Goal: Task Accomplishment & Management: Use online tool/utility

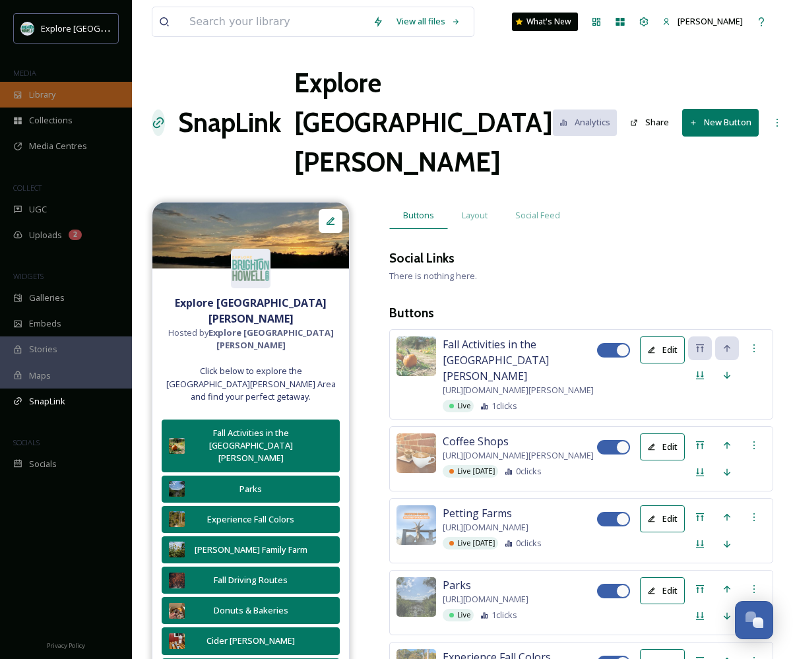
click at [61, 85] on div "Library" at bounding box center [66, 95] width 132 height 26
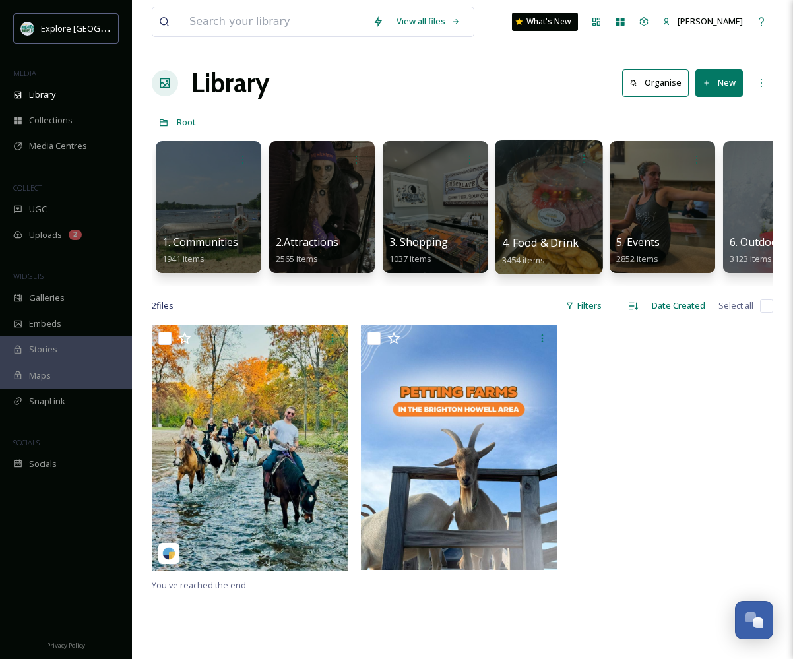
click at [577, 219] on div at bounding box center [549, 207] width 108 height 135
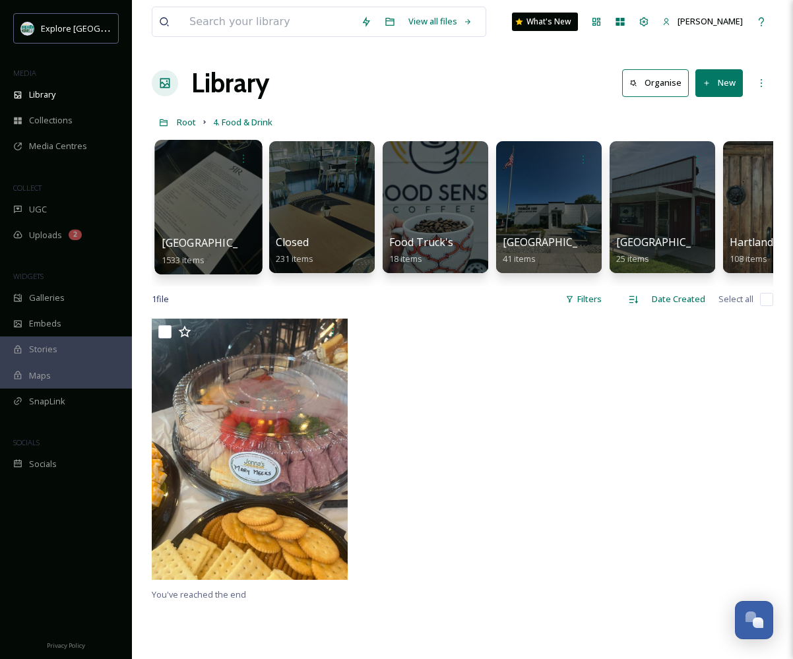
click at [203, 217] on div at bounding box center [208, 207] width 108 height 135
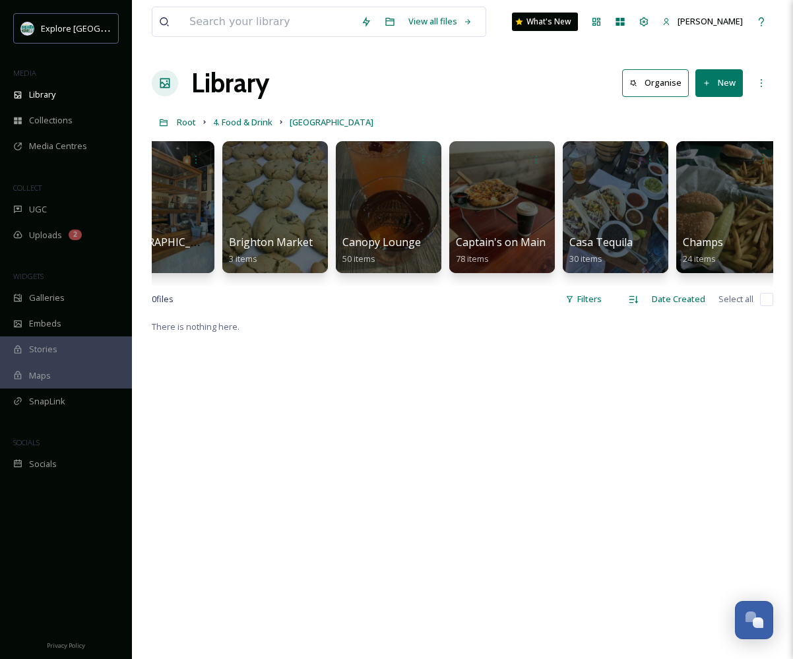
scroll to position [0, 1071]
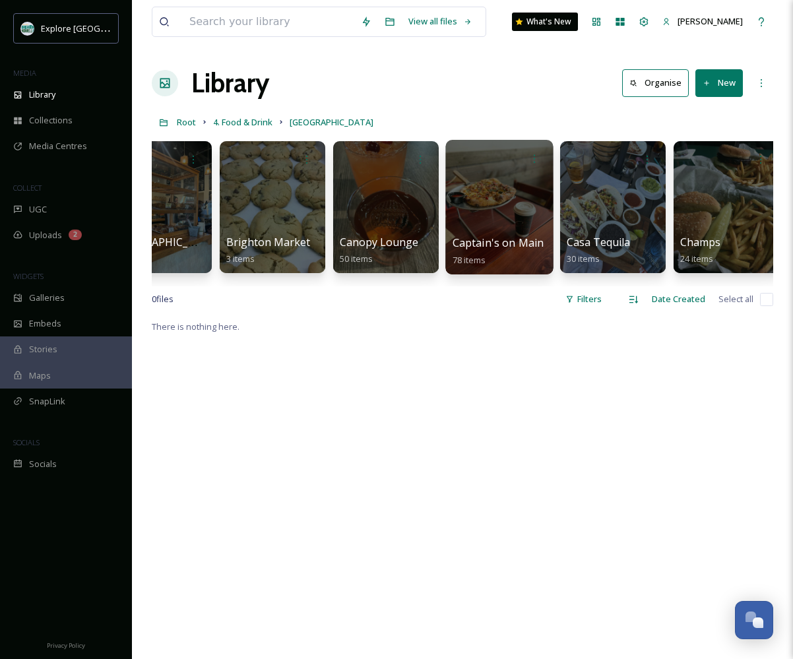
click at [515, 214] on div at bounding box center [499, 207] width 108 height 135
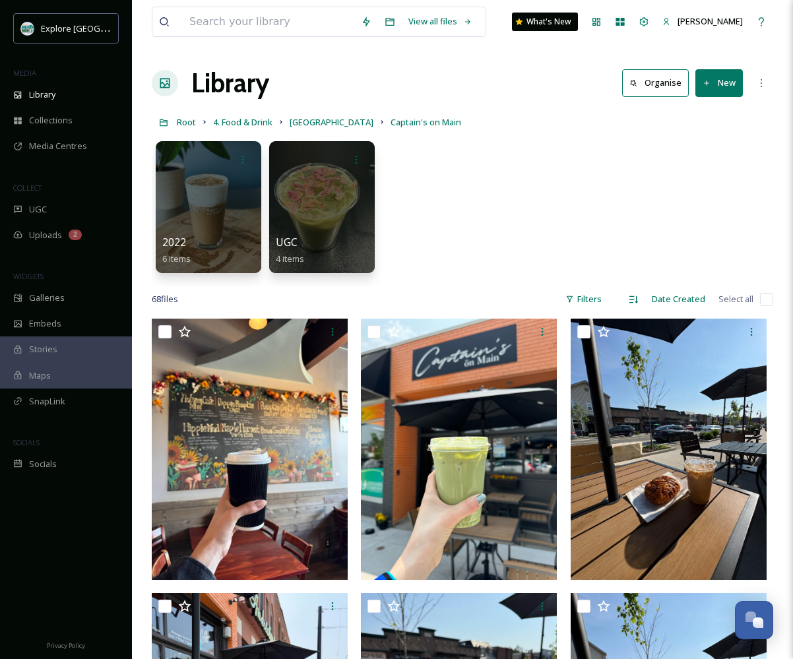
click at [728, 92] on button "New" at bounding box center [719, 82] width 48 height 27
click at [707, 111] on span "File Upload" at bounding box center [713, 114] width 44 height 13
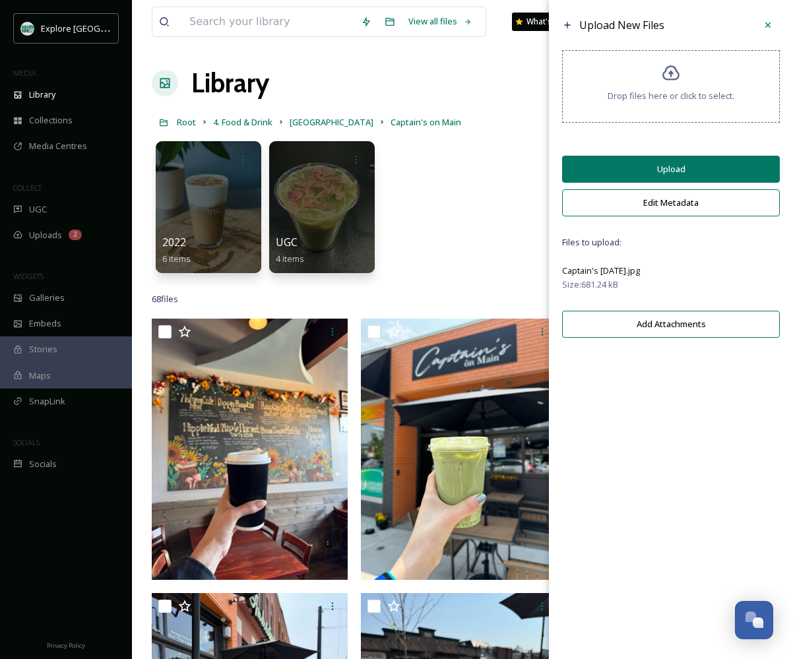
click at [670, 174] on button "Upload" at bounding box center [671, 169] width 218 height 27
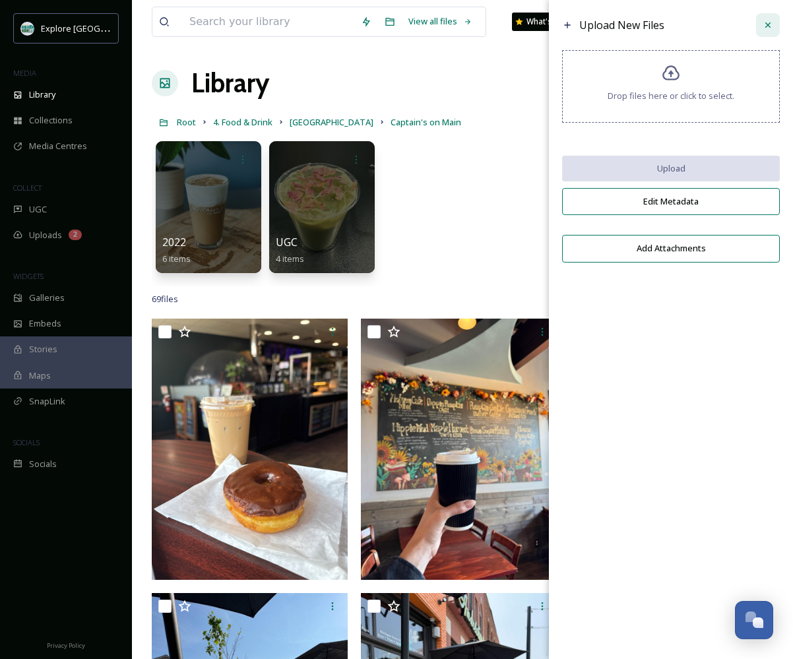
click at [765, 26] on icon at bounding box center [768, 25] width 11 height 11
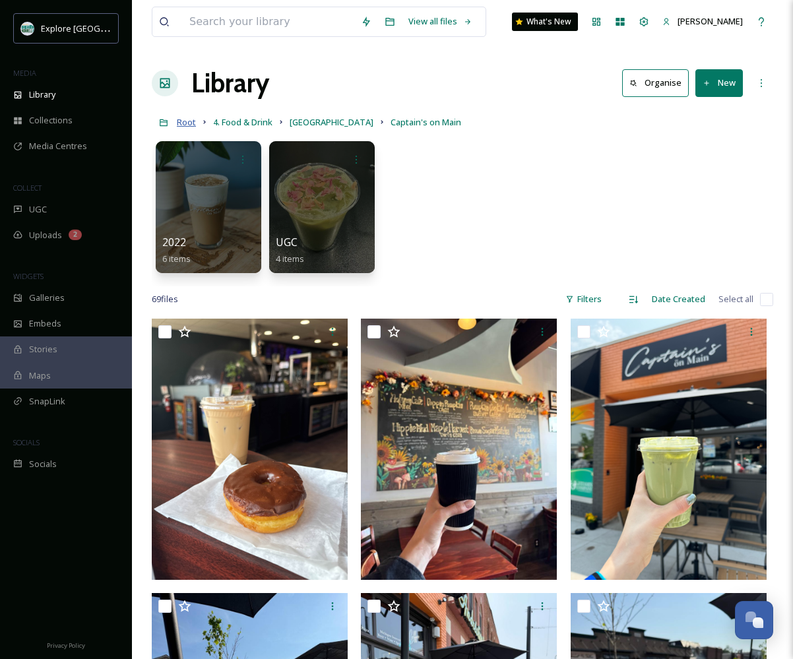
click at [187, 123] on span "Root" at bounding box center [186, 122] width 19 height 12
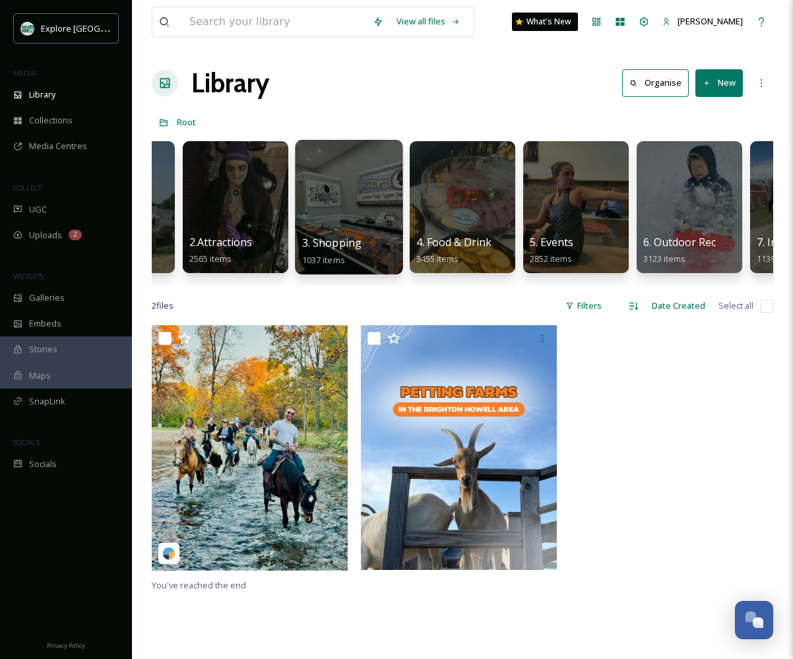
scroll to position [0, 173]
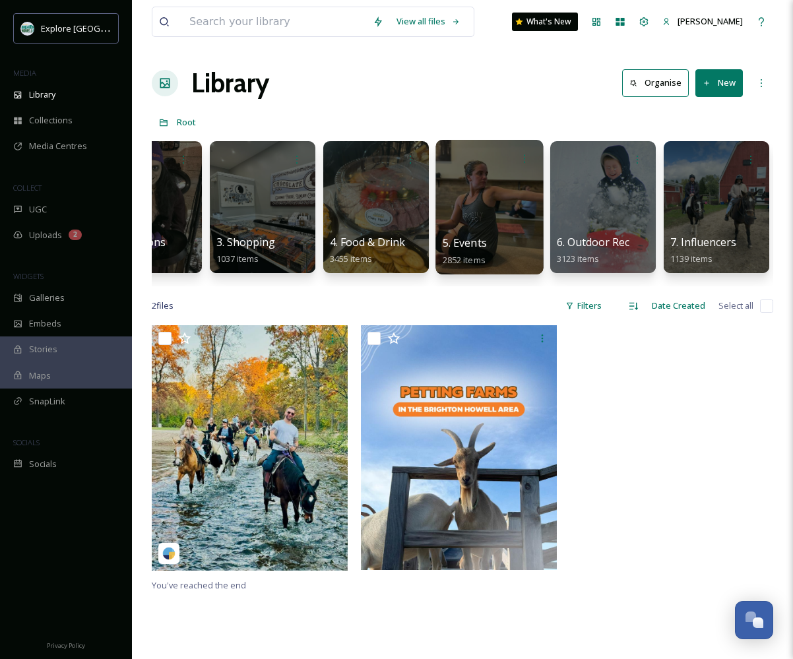
click at [494, 199] on div at bounding box center [489, 207] width 108 height 135
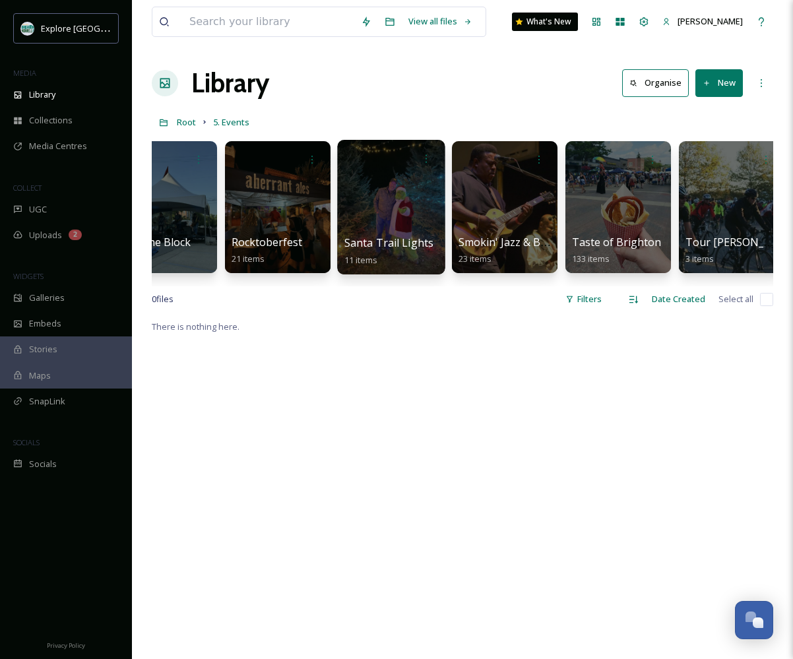
scroll to position [0, 4355]
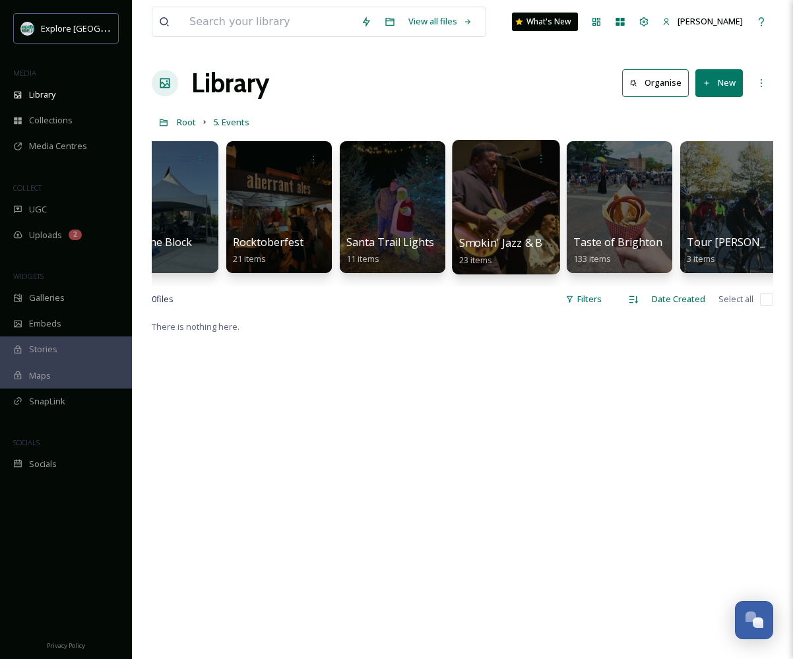
click at [512, 197] on div at bounding box center [506, 207] width 108 height 135
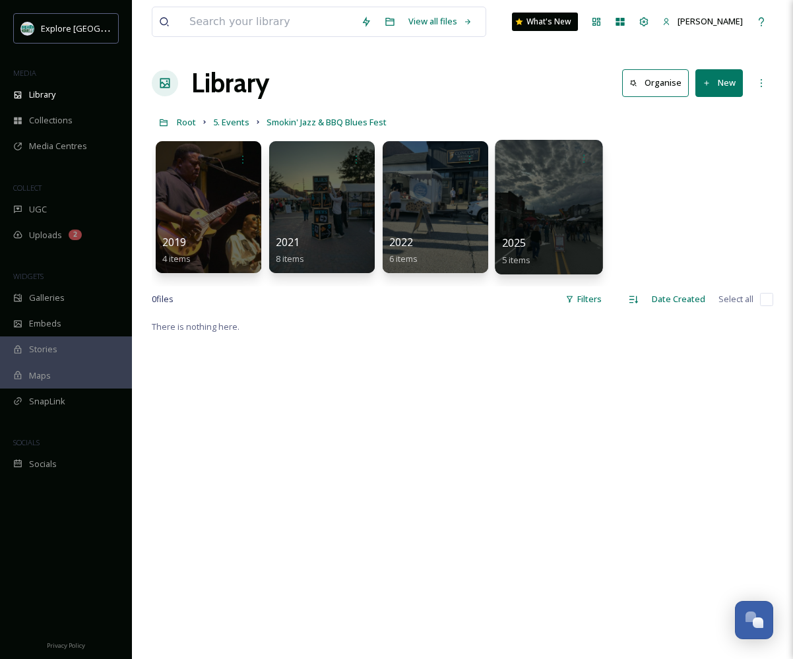
click at [536, 203] on div at bounding box center [549, 207] width 108 height 135
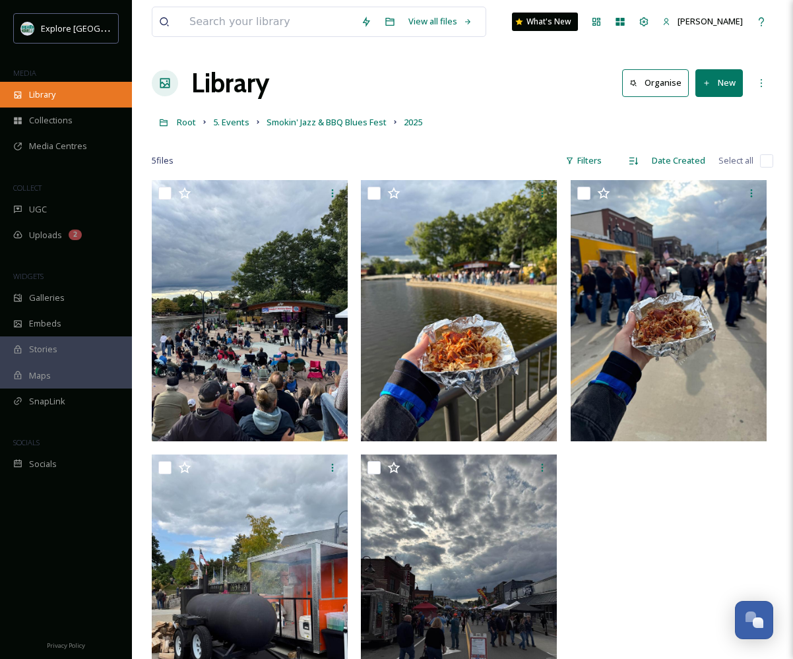
click at [29, 96] on span "Library" at bounding box center [42, 94] width 26 height 13
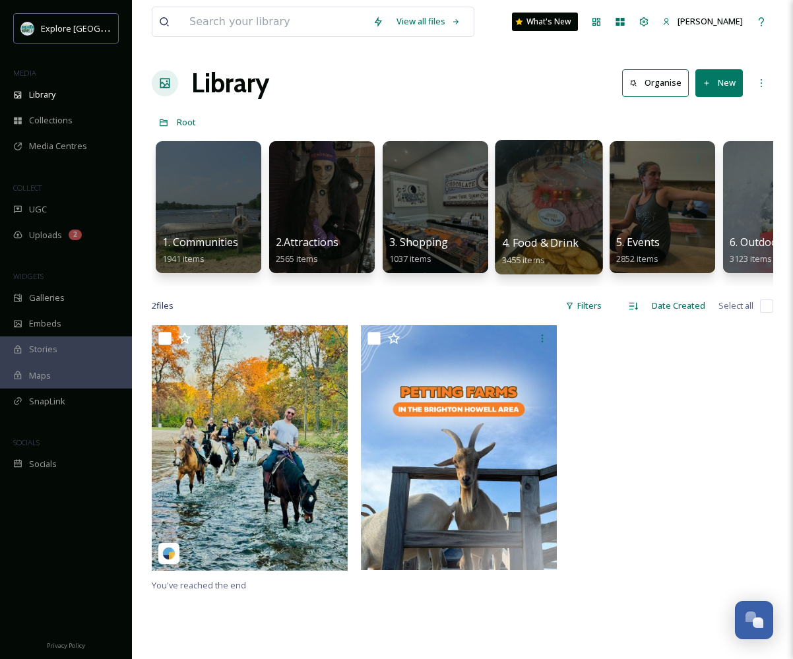
click at [563, 230] on div at bounding box center [549, 207] width 108 height 135
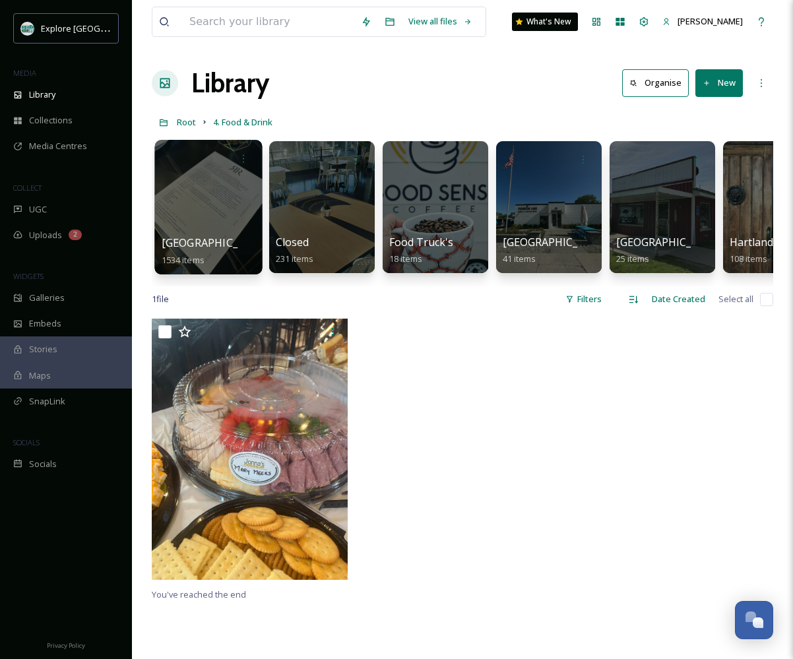
click at [183, 230] on div at bounding box center [208, 207] width 108 height 135
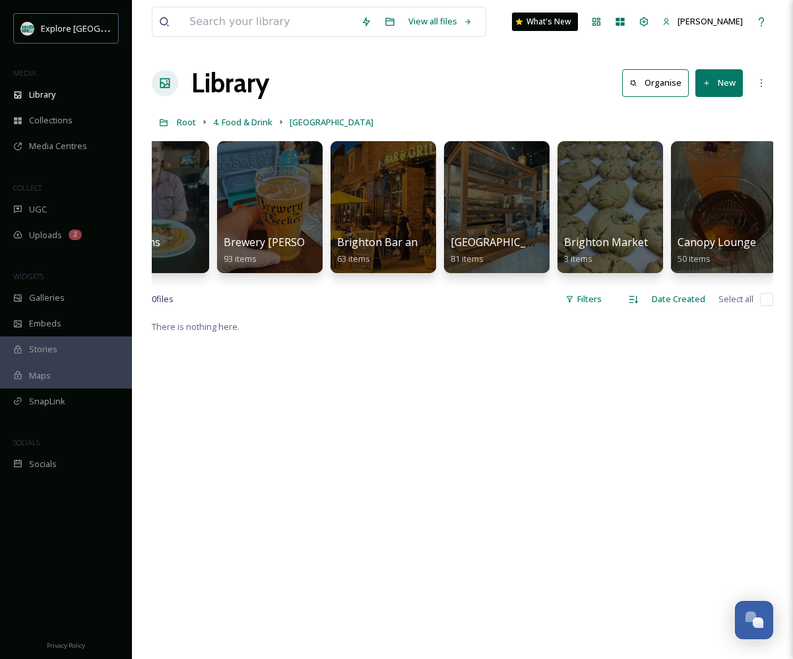
scroll to position [0, 601]
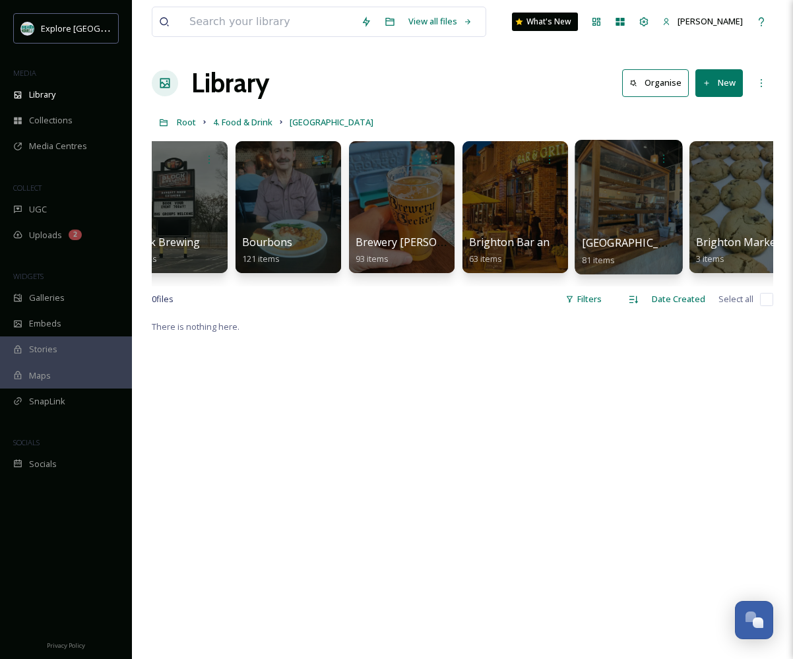
click at [658, 211] on div at bounding box center [629, 207] width 108 height 135
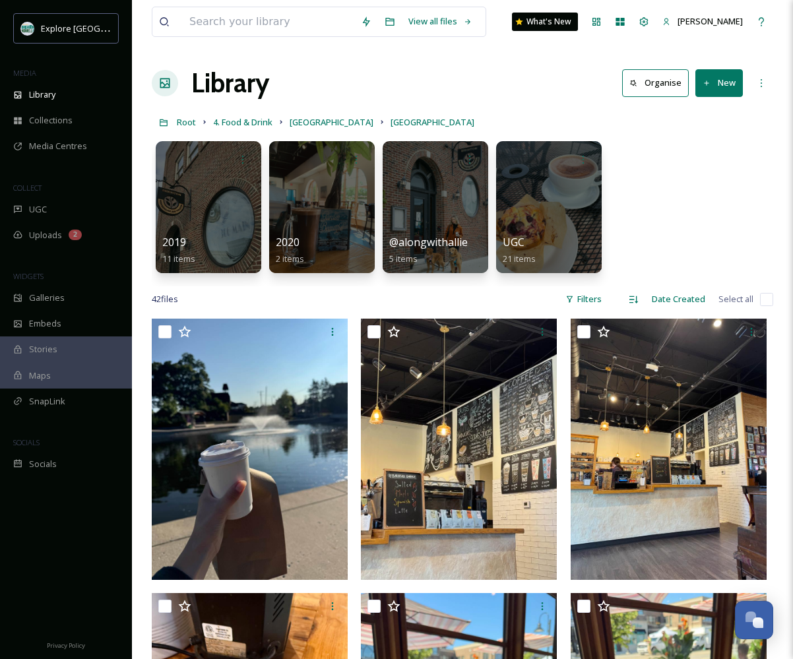
click at [720, 88] on button "New" at bounding box center [719, 82] width 48 height 27
click at [713, 117] on span "File Upload" at bounding box center [713, 114] width 44 height 13
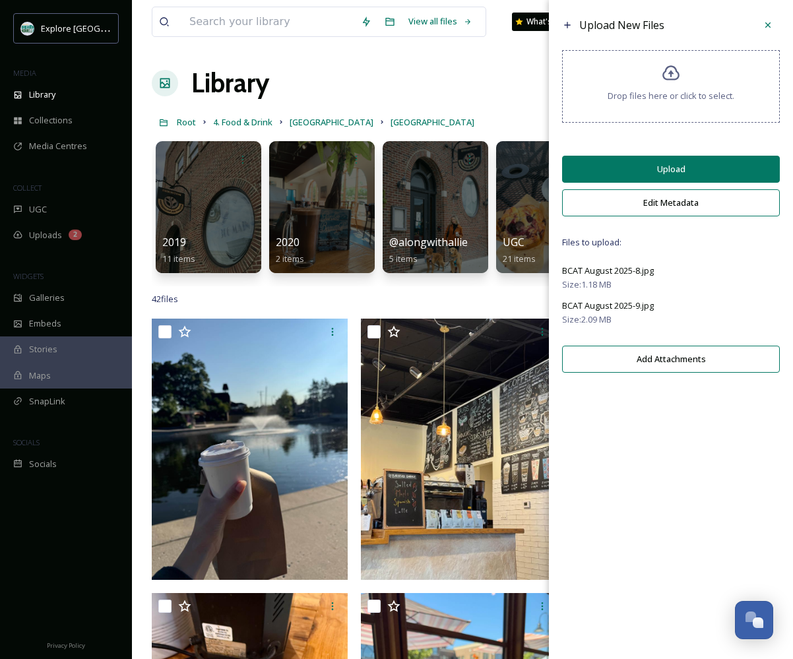
click at [663, 176] on button "Upload" at bounding box center [671, 169] width 218 height 27
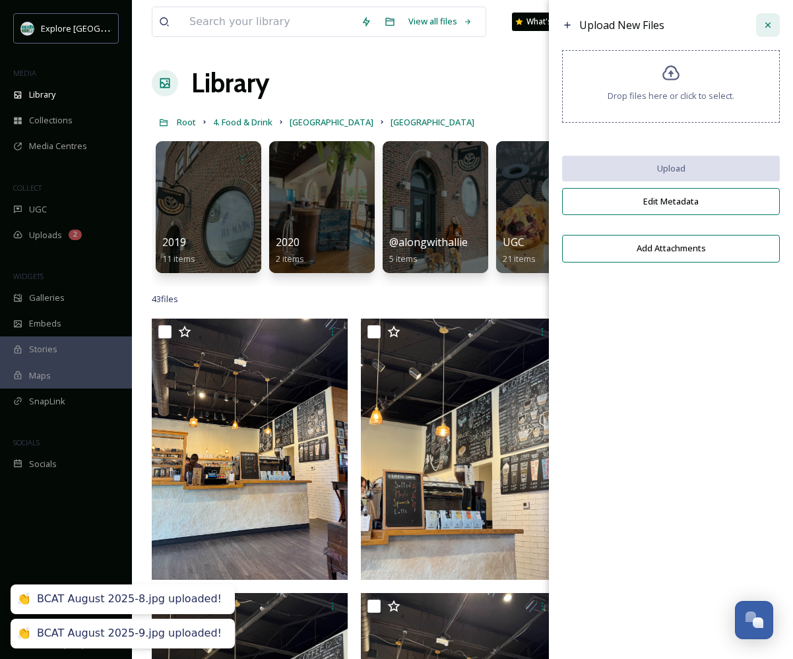
click at [768, 26] on icon at bounding box center [768, 25] width 11 height 11
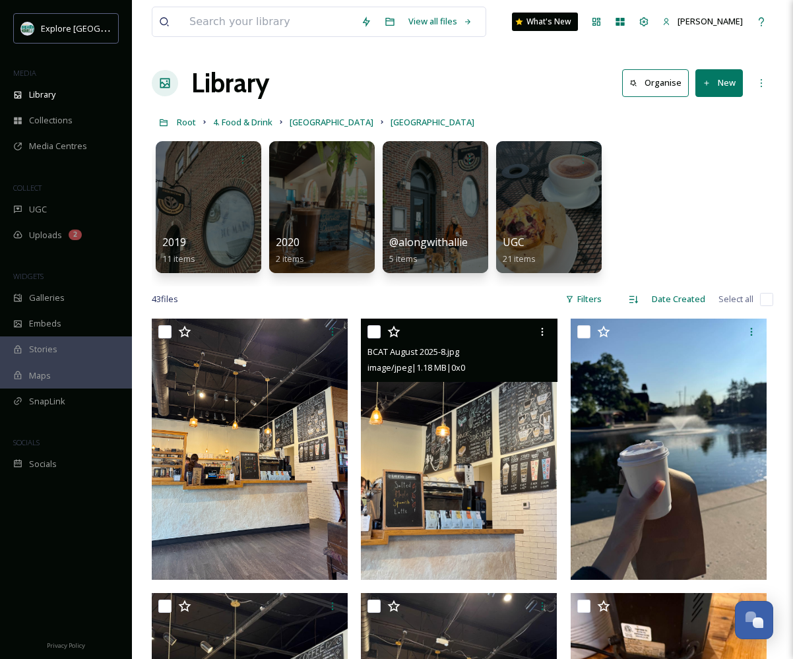
click at [371, 323] on div at bounding box center [460, 332] width 186 height 24
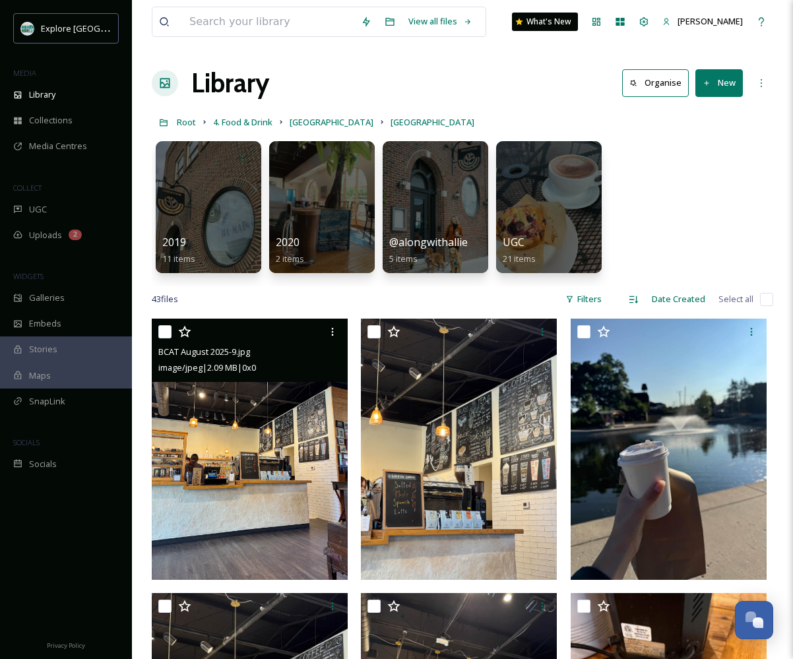
click at [166, 331] on input "checkbox" at bounding box center [164, 331] width 13 height 13
checkbox input "true"
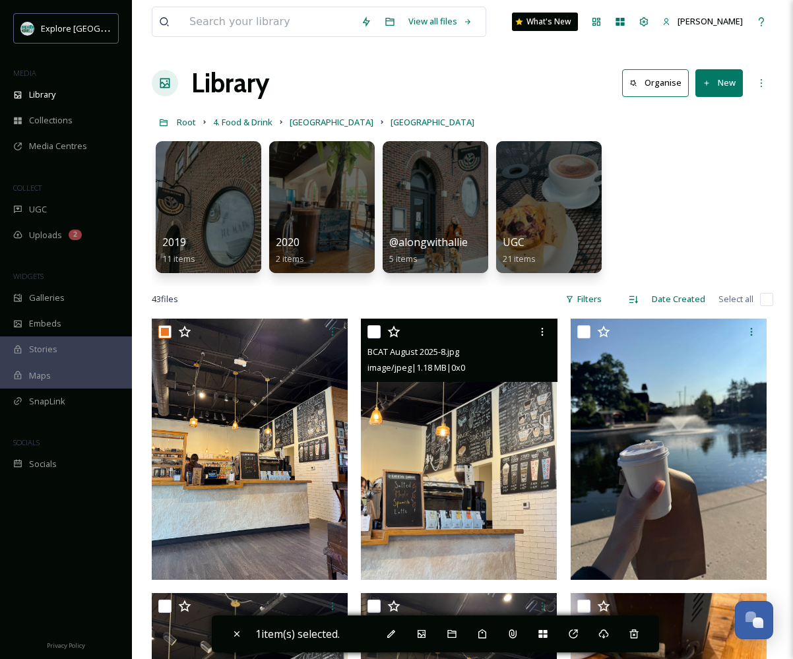
click at [375, 330] on input "checkbox" at bounding box center [373, 331] width 13 height 13
checkbox input "true"
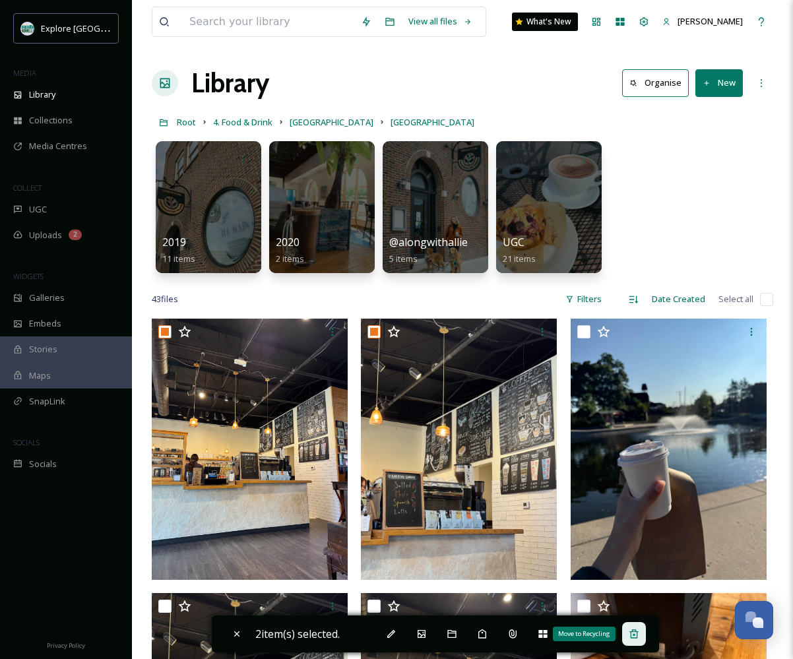
click at [637, 637] on icon at bounding box center [634, 634] width 11 height 11
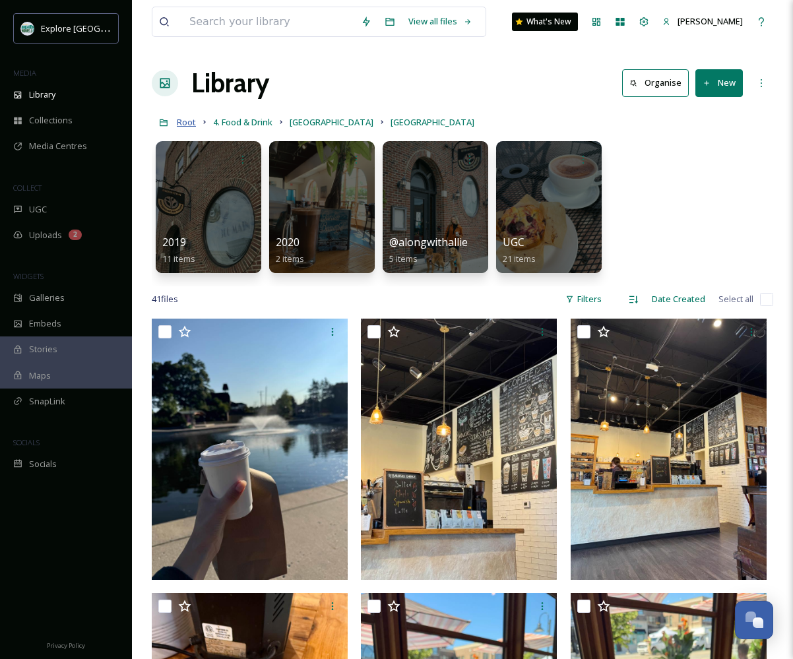
click at [191, 125] on span "Root" at bounding box center [186, 122] width 19 height 12
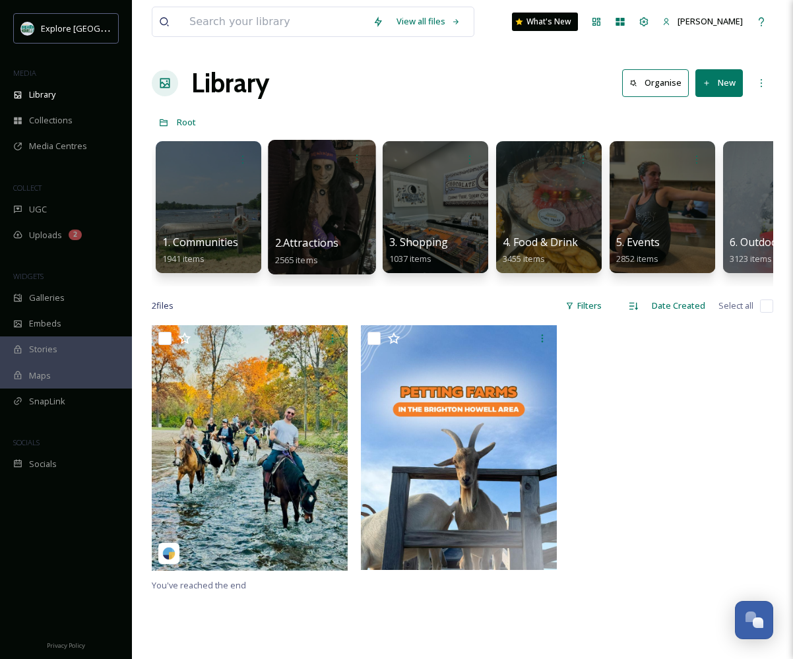
click at [331, 201] on div at bounding box center [322, 207] width 108 height 135
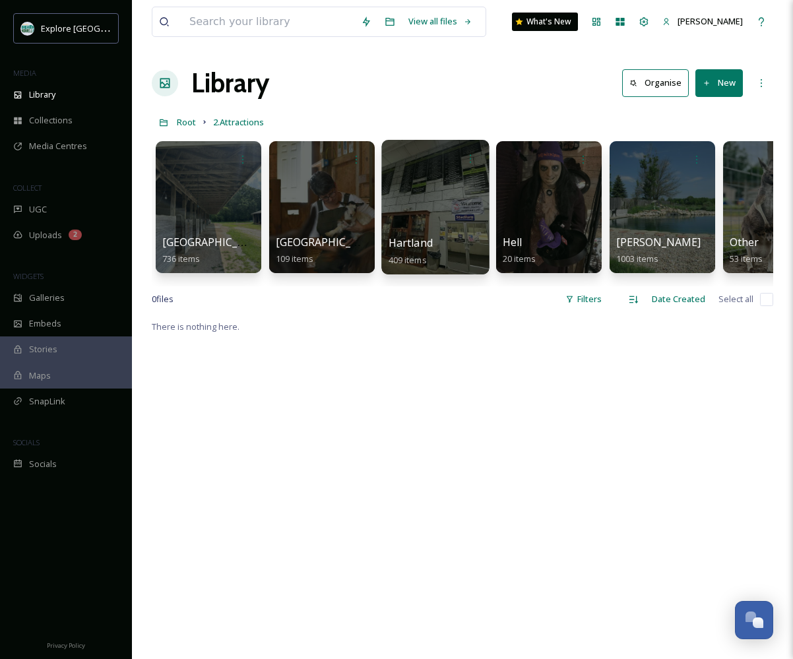
click at [428, 210] on div at bounding box center [435, 207] width 108 height 135
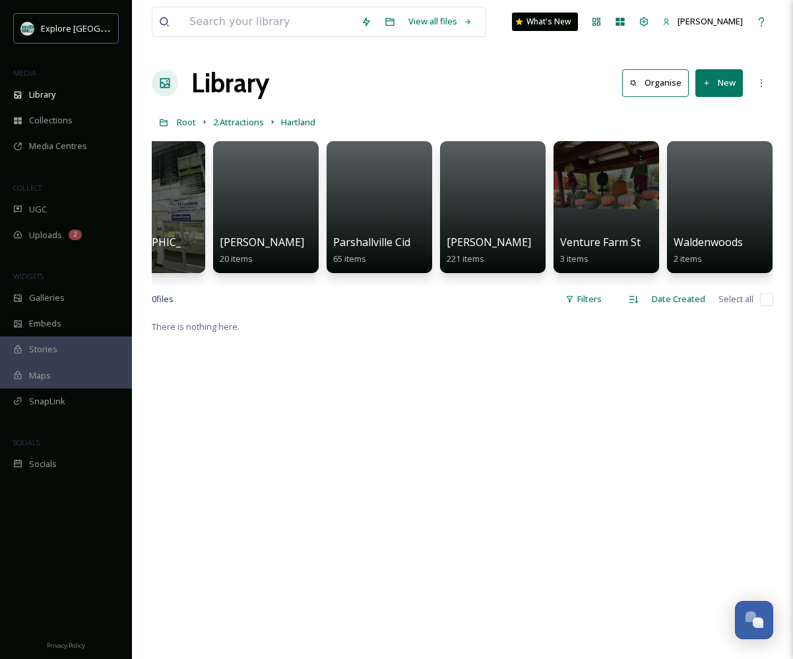
scroll to position [0, 850]
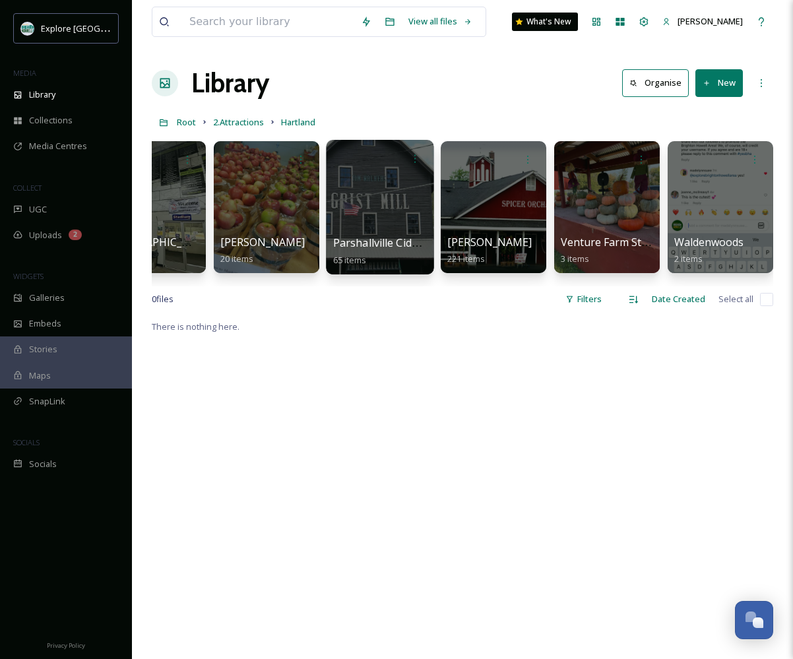
click at [390, 205] on div at bounding box center [380, 207] width 108 height 135
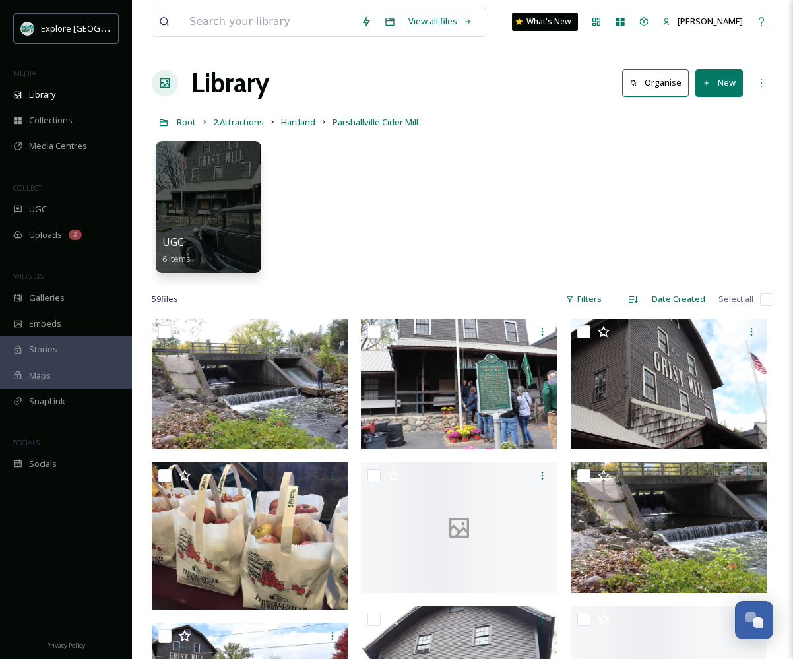
click at [717, 90] on button "New" at bounding box center [719, 82] width 48 height 27
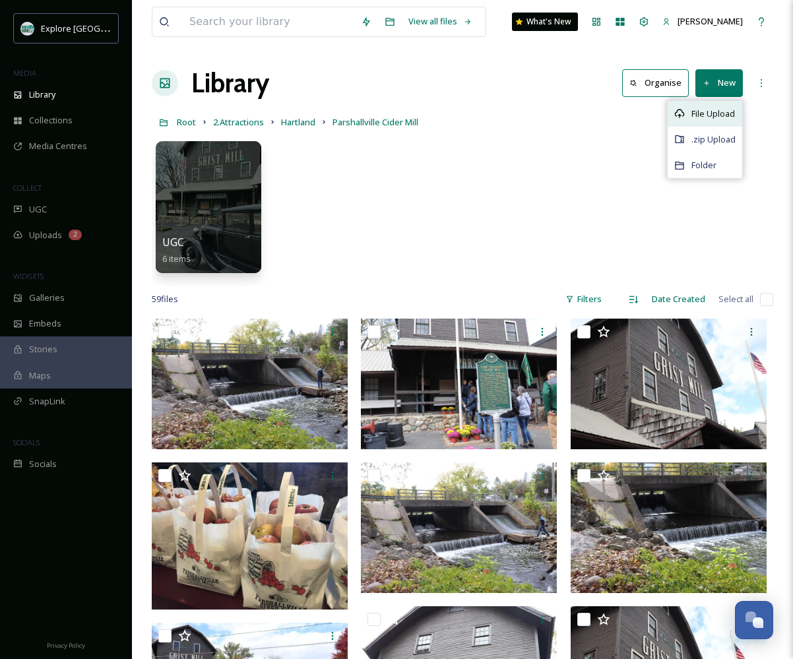
click at [713, 112] on span "File Upload" at bounding box center [713, 114] width 44 height 13
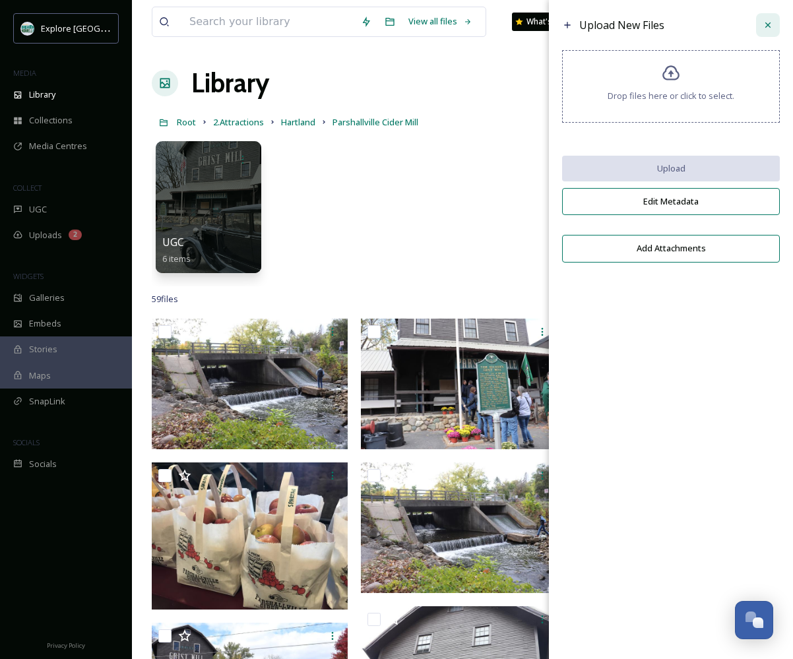
click at [762, 30] on div at bounding box center [768, 25] width 24 height 24
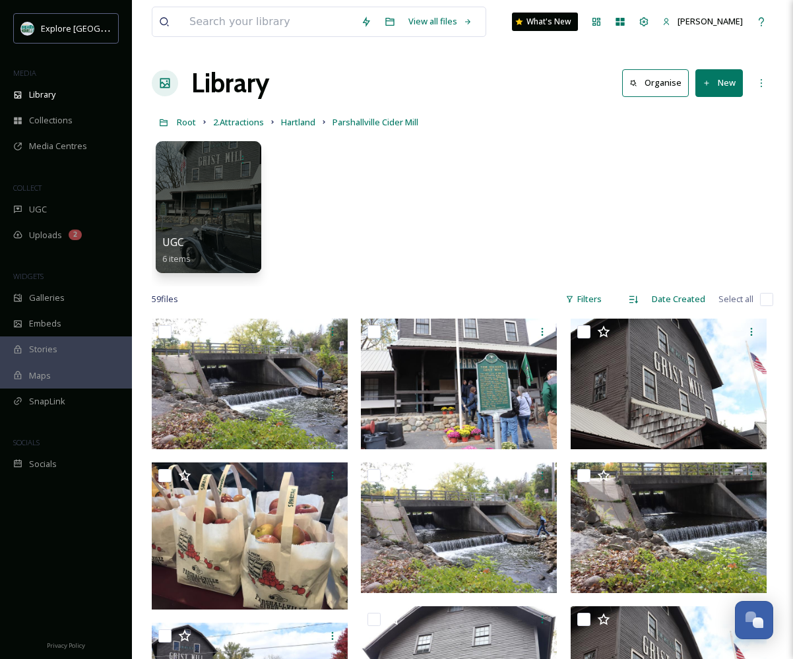
click at [720, 90] on button "New" at bounding box center [719, 82] width 48 height 27
click at [704, 157] on div "Folder" at bounding box center [705, 165] width 75 height 26
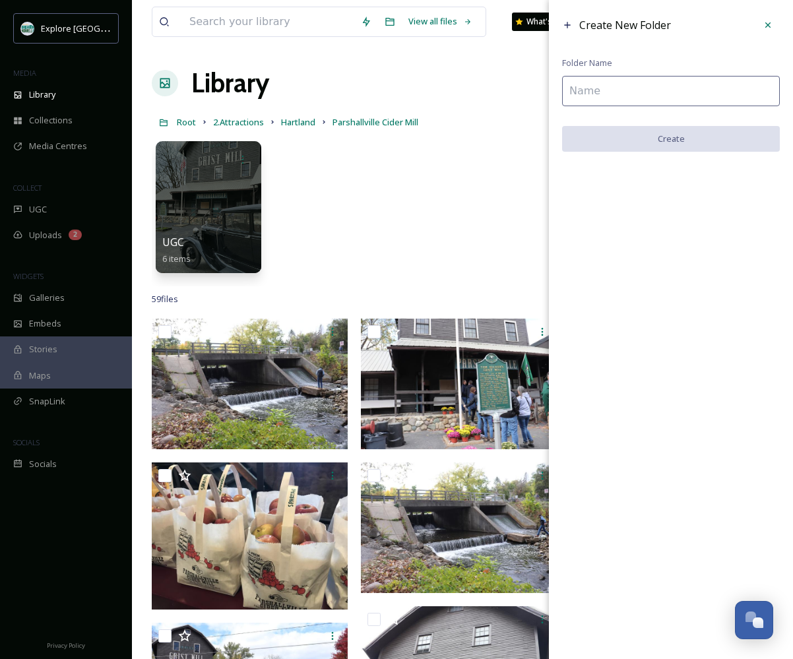
click at [664, 106] on div "Create New Folder Folder Name Create" at bounding box center [671, 82] width 244 height 165
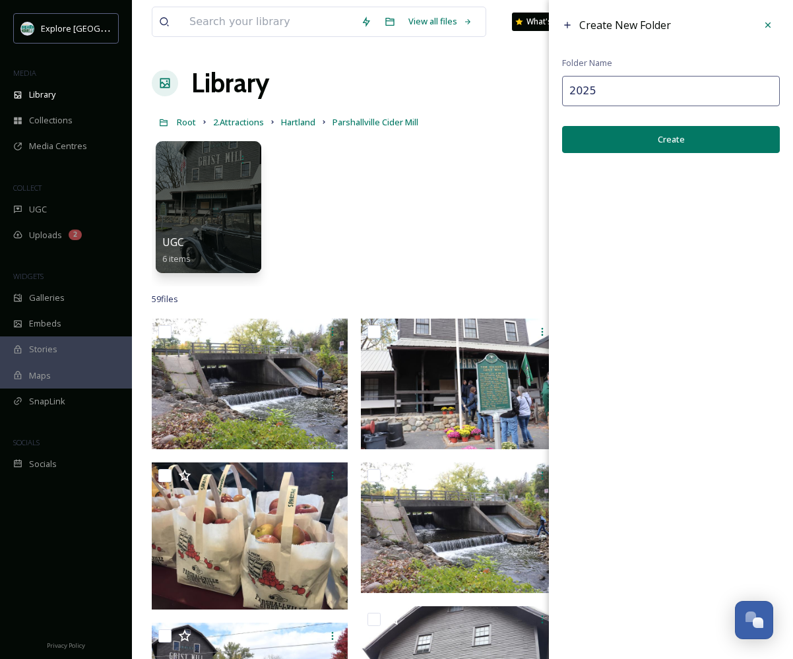
type input "2025"
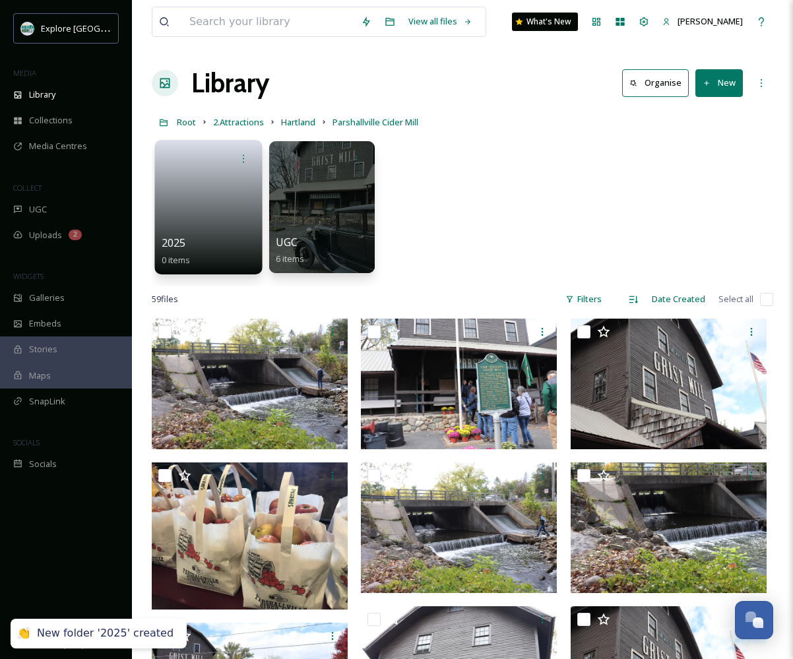
click at [173, 229] on link at bounding box center [209, 203] width 94 height 64
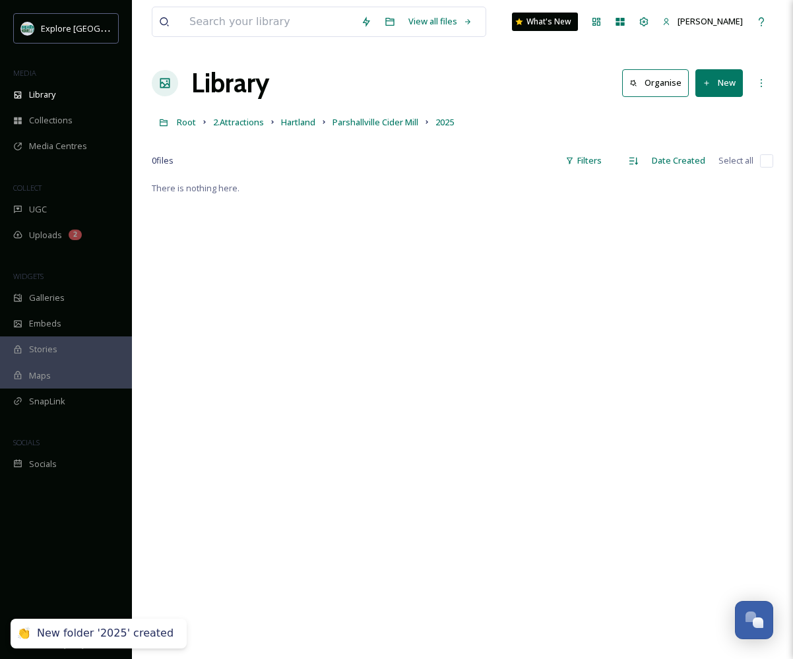
click at [717, 86] on button "New" at bounding box center [719, 82] width 48 height 27
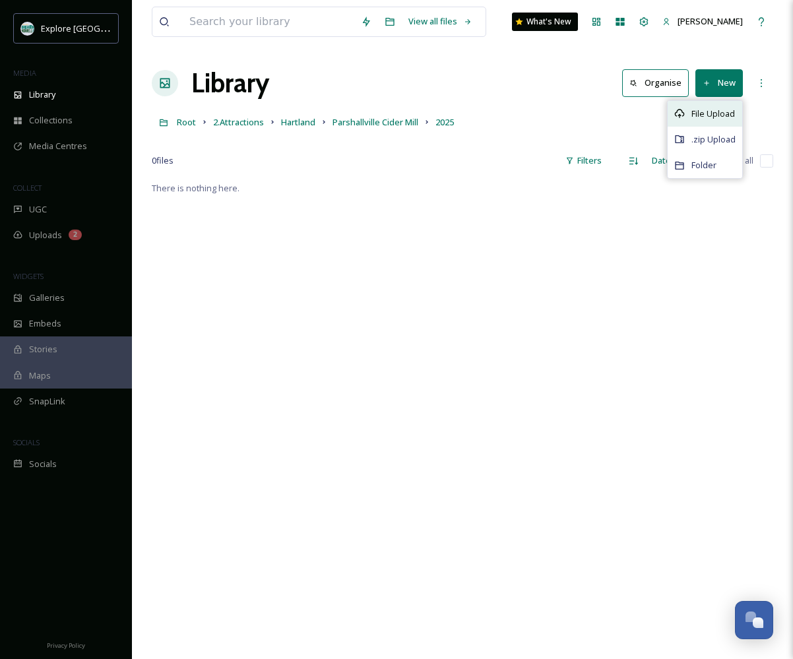
click at [707, 115] on span "File Upload" at bounding box center [713, 114] width 44 height 13
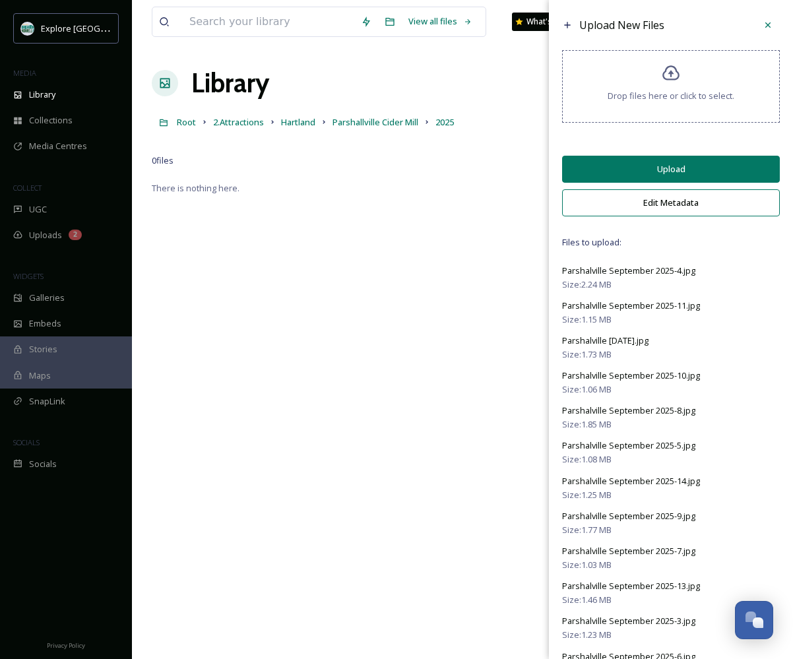
click at [643, 177] on button "Upload" at bounding box center [671, 169] width 218 height 27
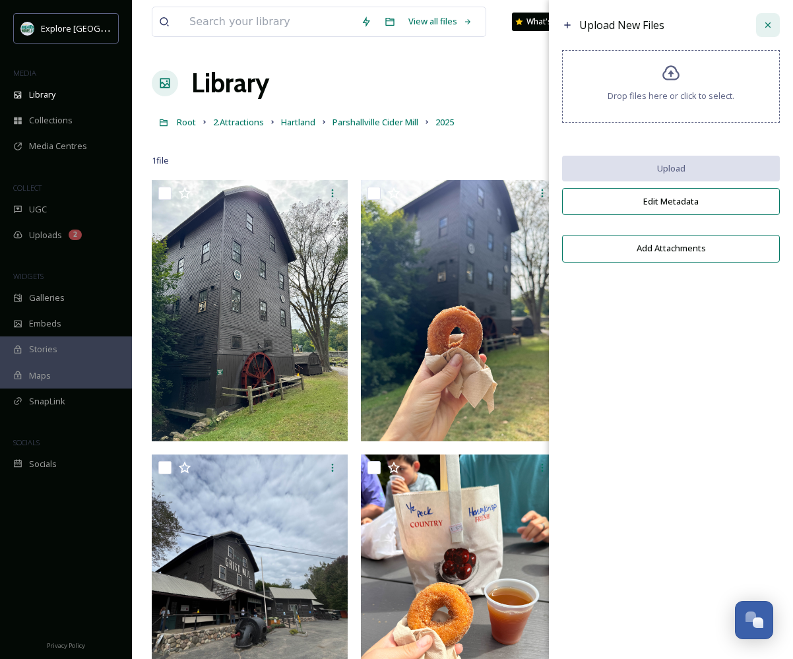
click at [771, 23] on icon at bounding box center [768, 25] width 11 height 11
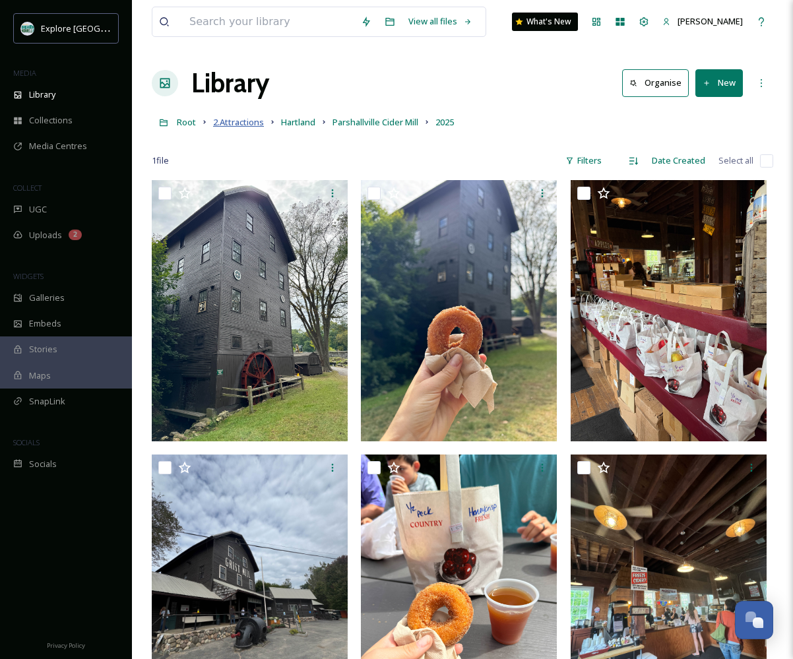
click at [239, 120] on span "2.Attractions" at bounding box center [238, 122] width 51 height 12
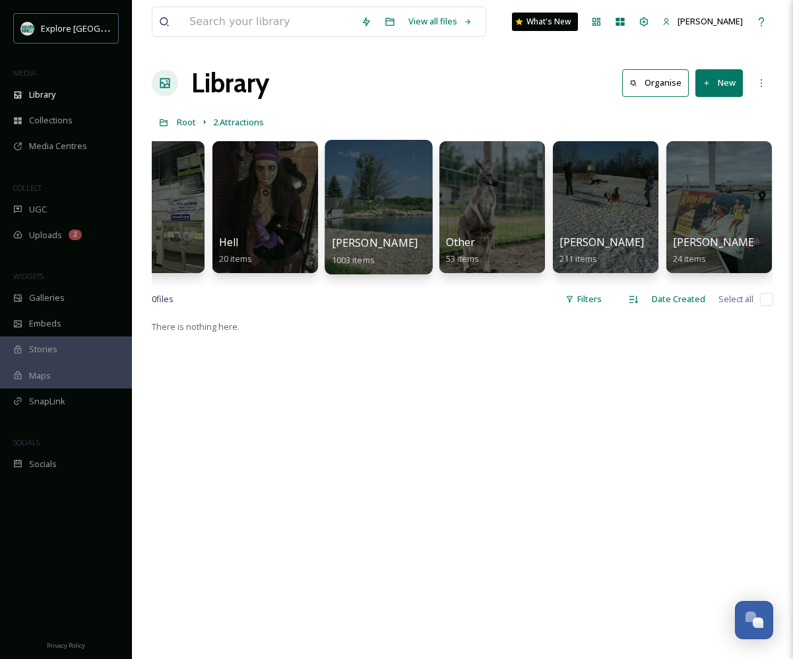
scroll to position [0, 283]
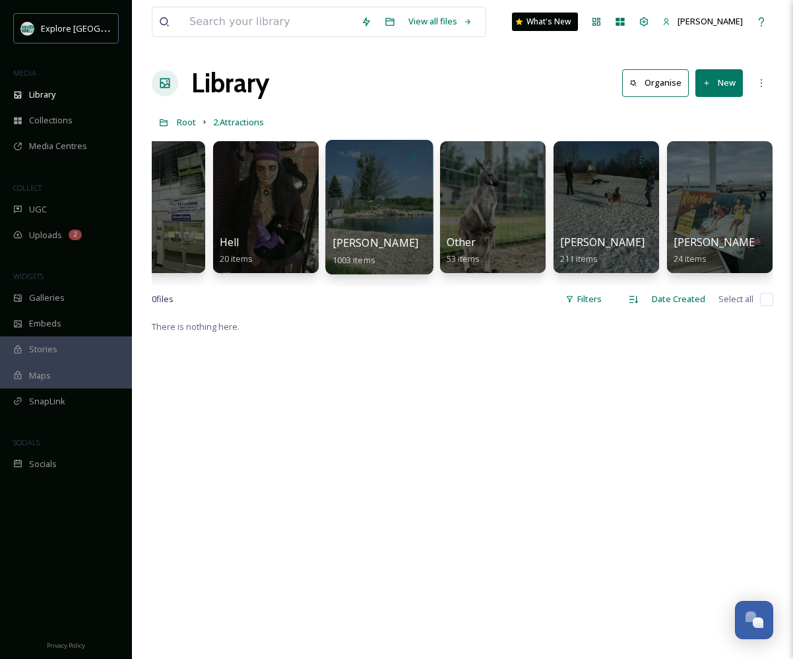
click at [381, 225] on div at bounding box center [379, 207] width 108 height 135
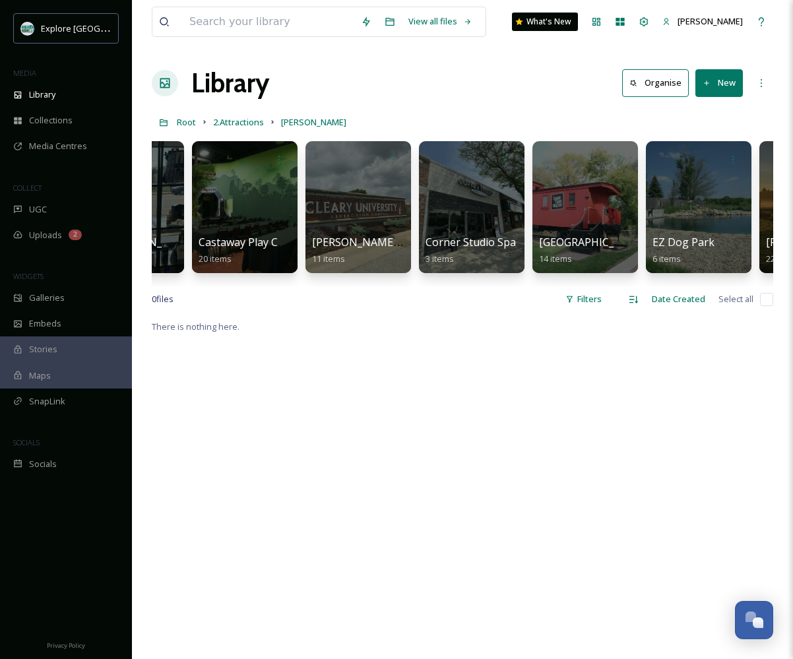
scroll to position [0, 188]
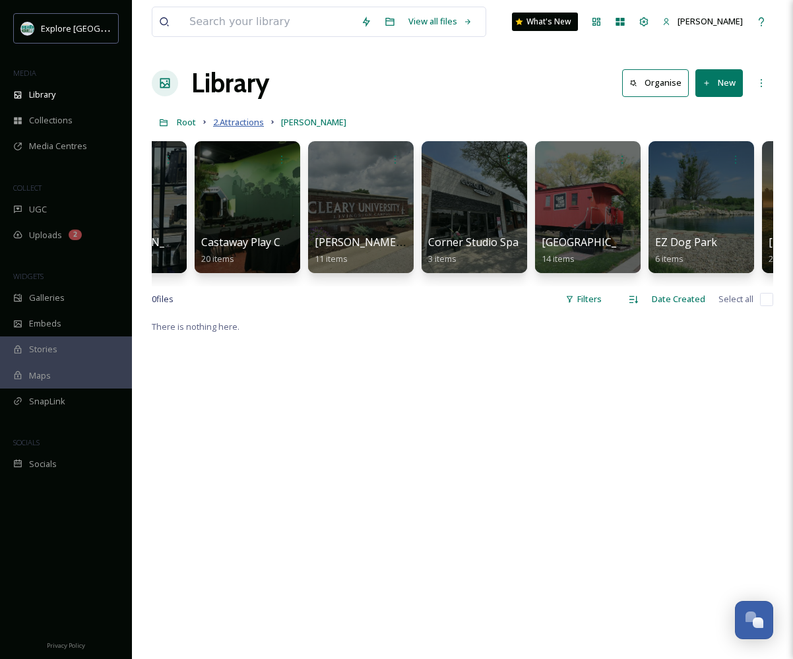
click at [236, 122] on span "2.Attractions" at bounding box center [238, 122] width 51 height 12
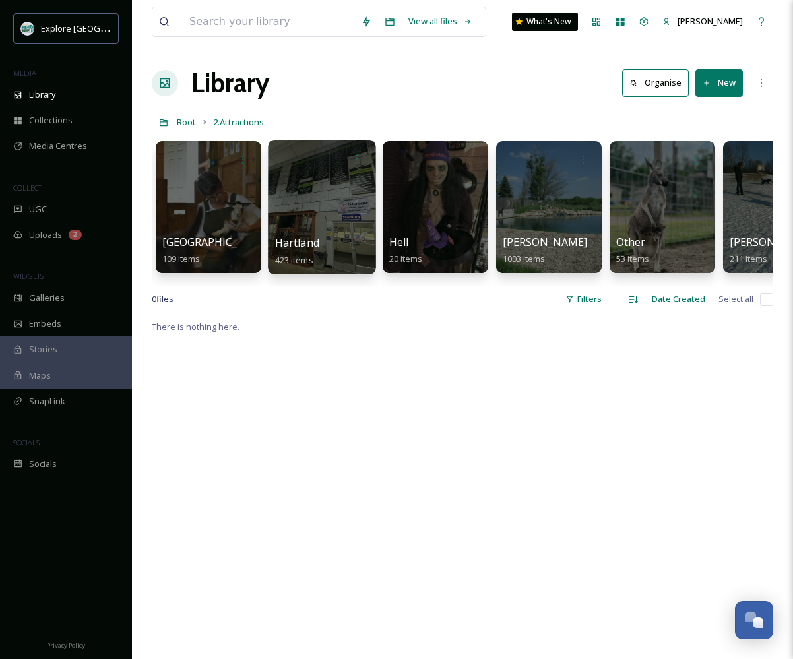
scroll to position [0, 116]
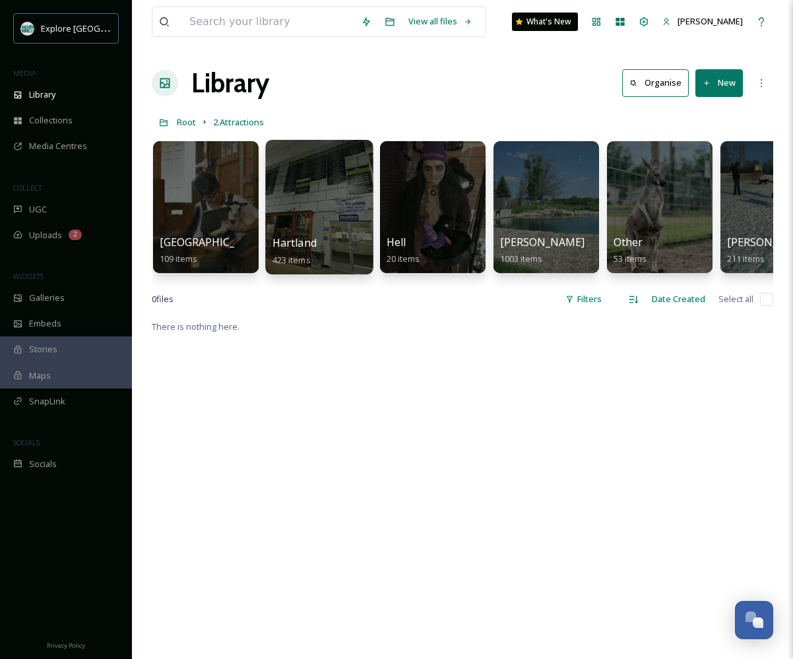
click at [322, 201] on div at bounding box center [319, 207] width 108 height 135
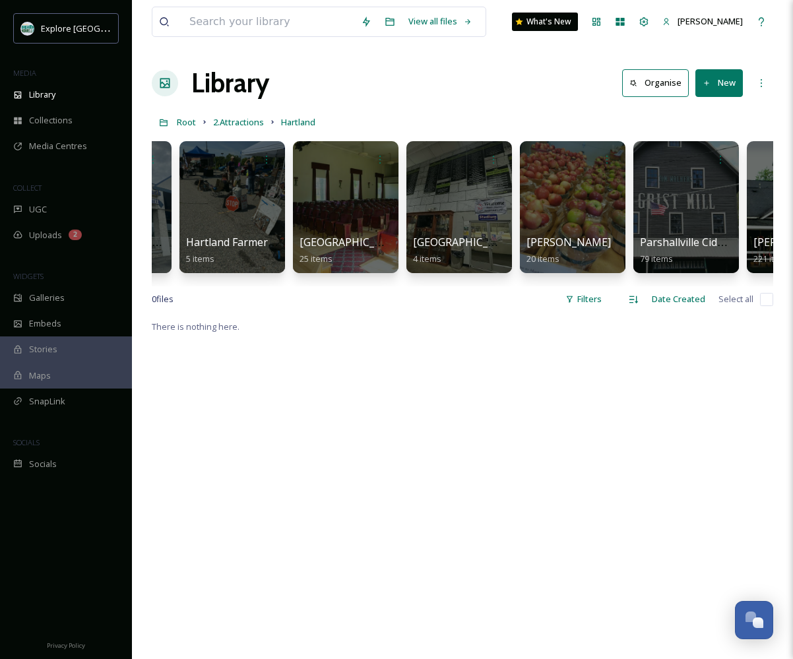
scroll to position [0, 559]
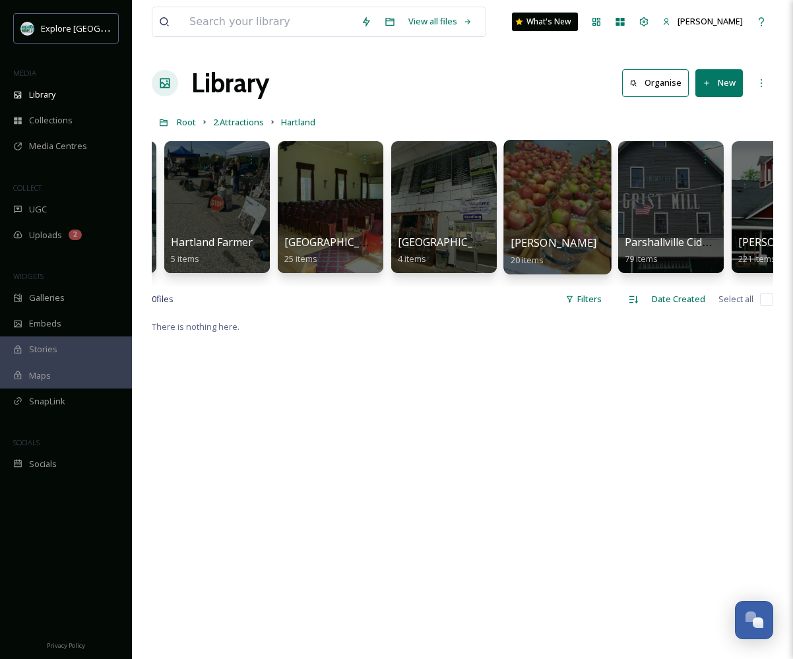
click at [532, 198] on div at bounding box center [557, 207] width 108 height 135
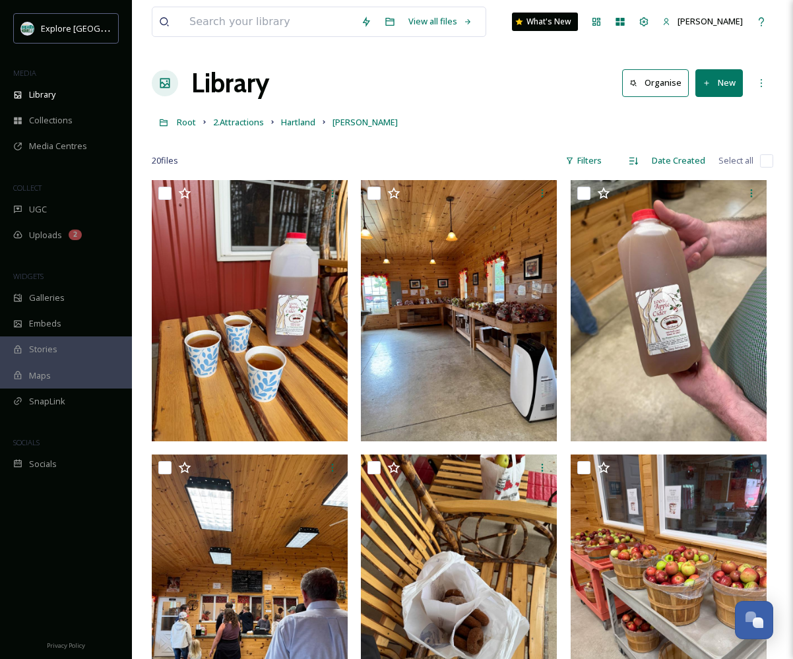
click at [715, 86] on button "New" at bounding box center [719, 82] width 48 height 27
click at [701, 162] on span "Folder" at bounding box center [703, 165] width 25 height 13
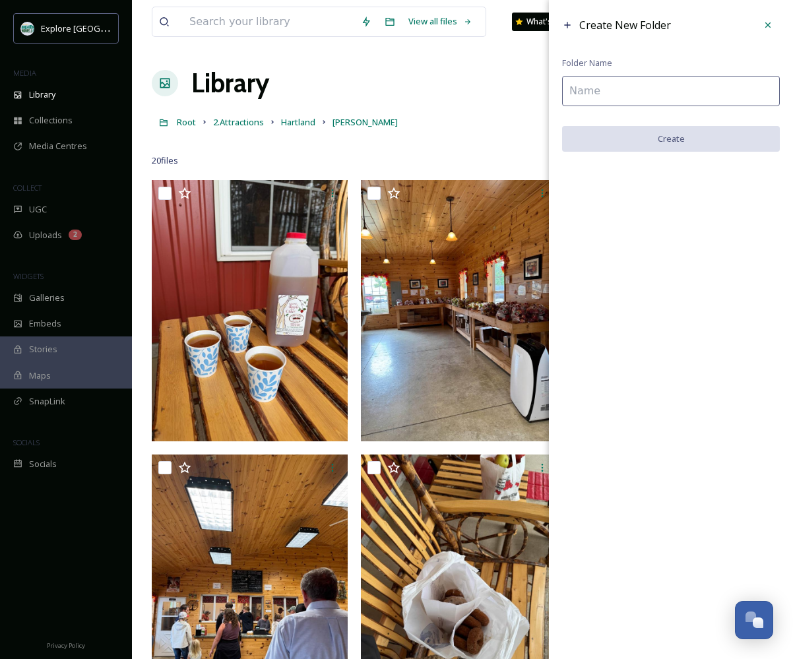
click at [656, 86] on input at bounding box center [671, 91] width 218 height 30
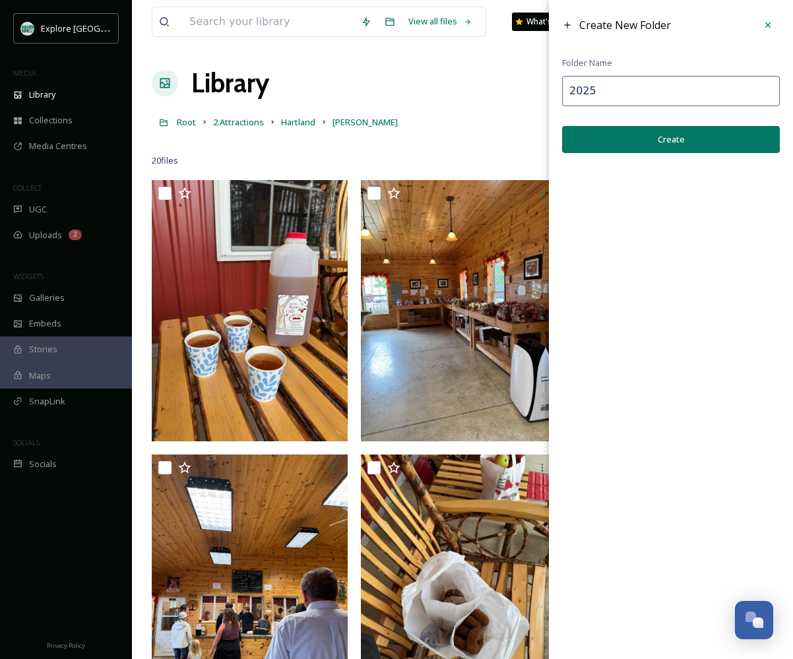
type input "2025"
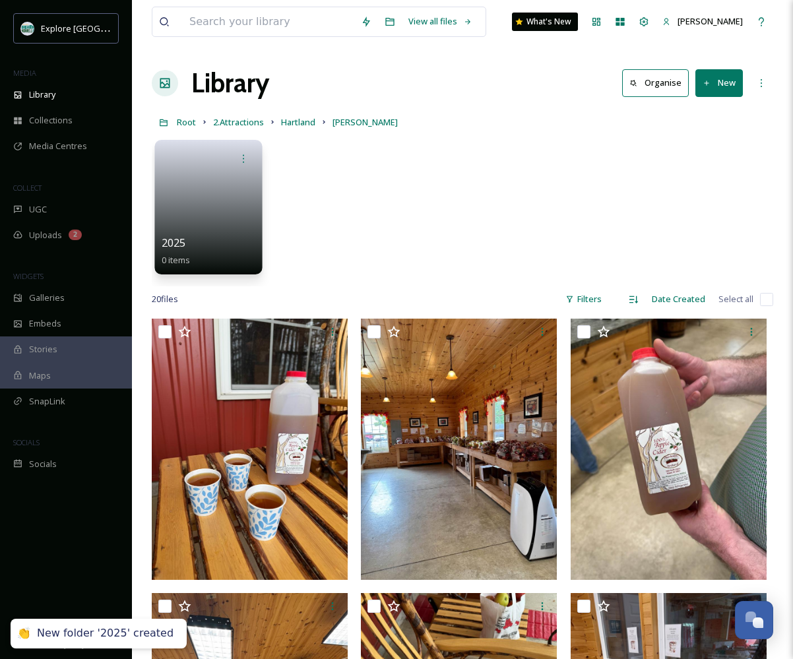
click at [190, 189] on link at bounding box center [209, 203] width 94 height 64
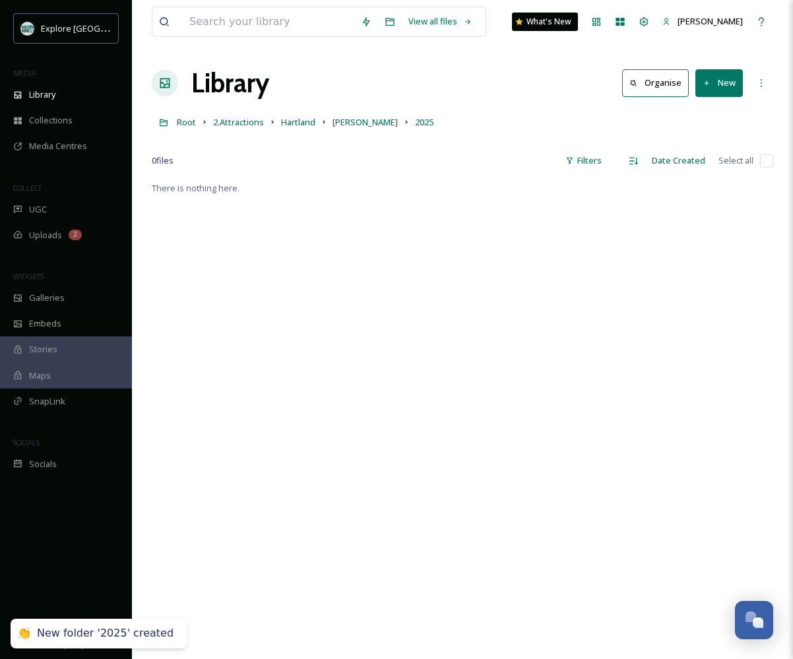
click at [713, 85] on button "New" at bounding box center [719, 82] width 48 height 27
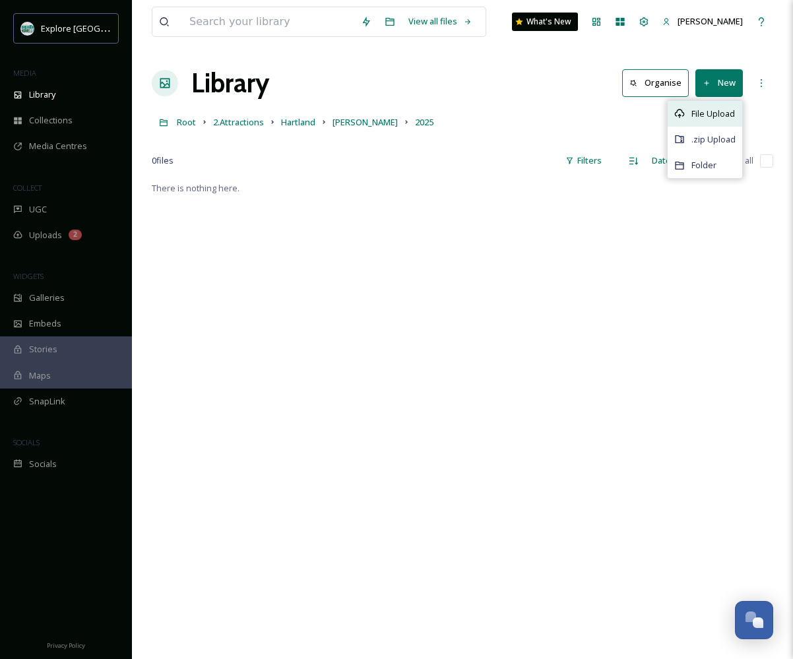
click at [701, 119] on span "File Upload" at bounding box center [713, 114] width 44 height 13
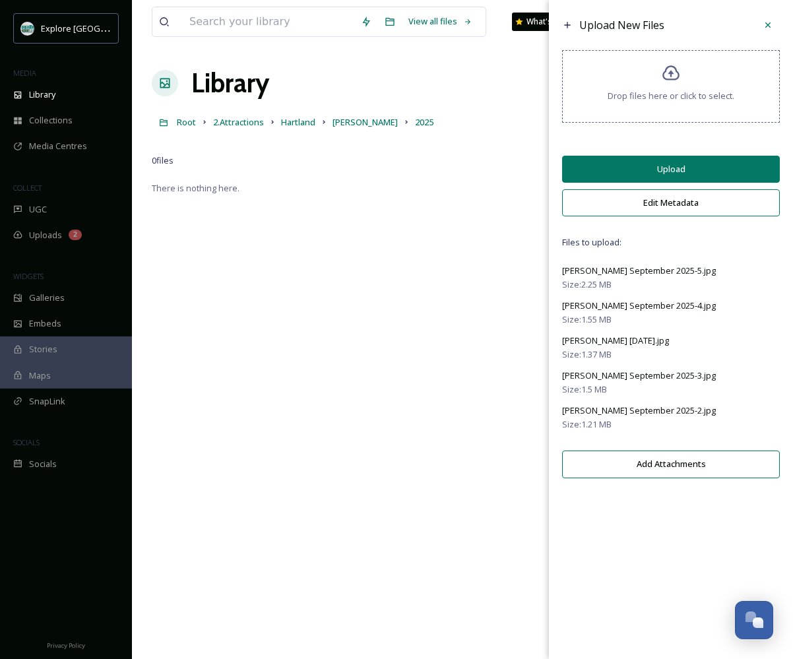
click at [673, 177] on button "Upload" at bounding box center [671, 169] width 218 height 27
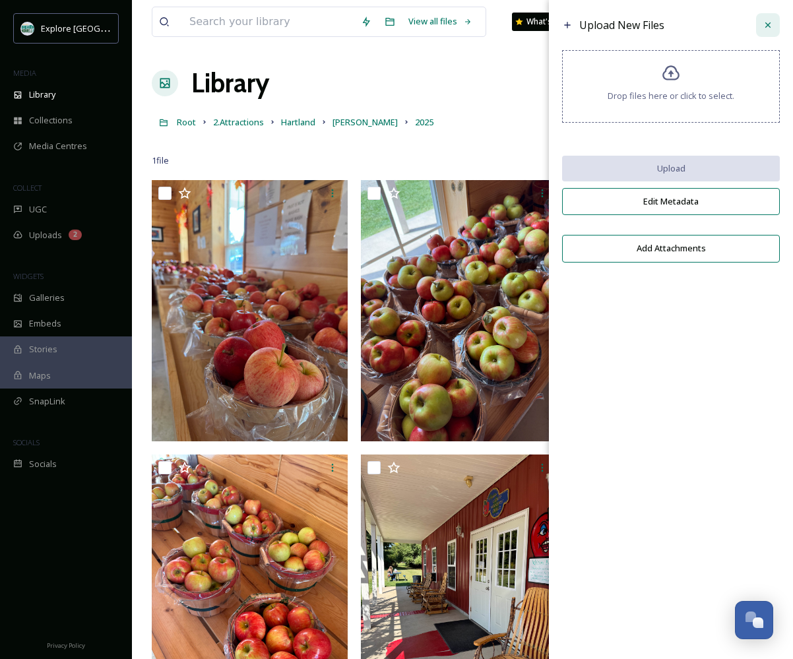
click at [773, 24] on icon at bounding box center [768, 25] width 11 height 11
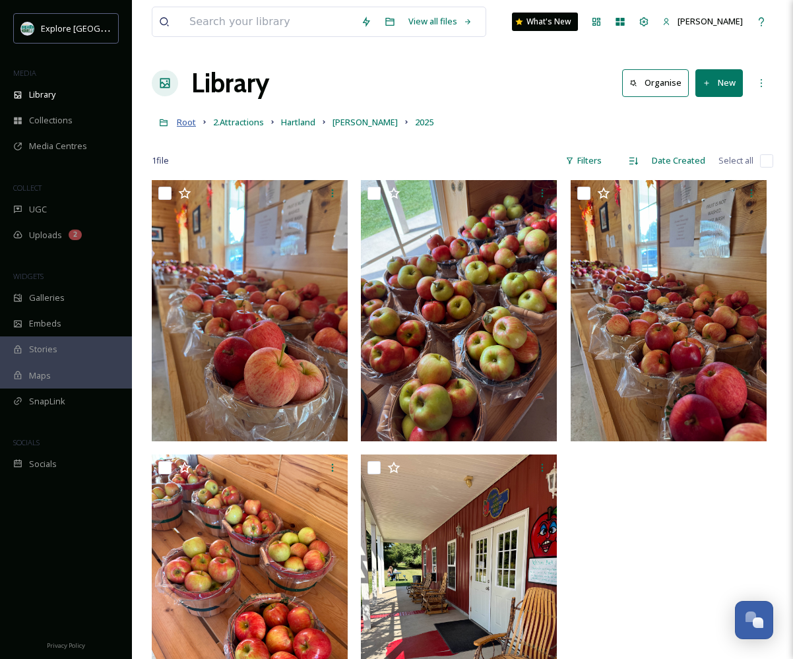
click at [181, 124] on span "Root" at bounding box center [186, 122] width 19 height 12
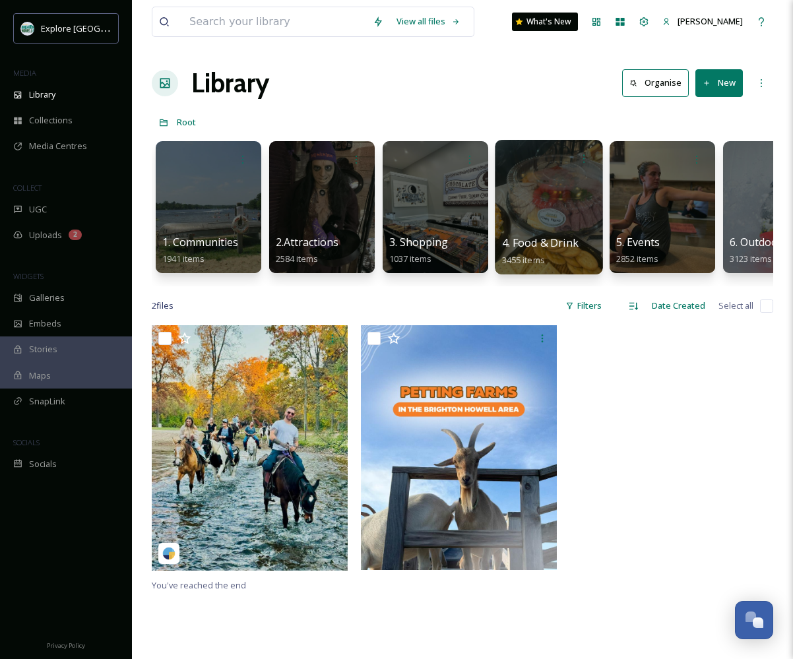
click at [519, 239] on span "4. Food & Drink" at bounding box center [540, 243] width 77 height 15
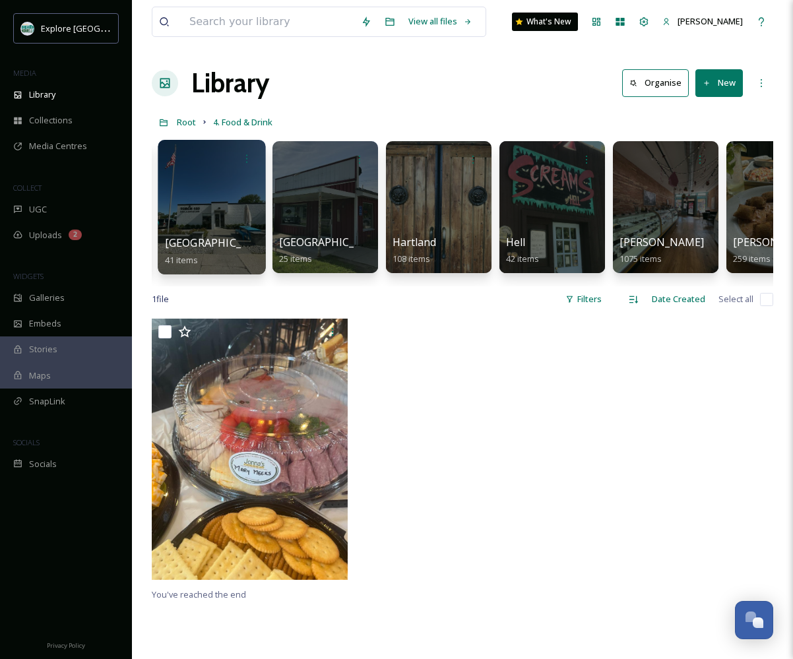
scroll to position [0, 355]
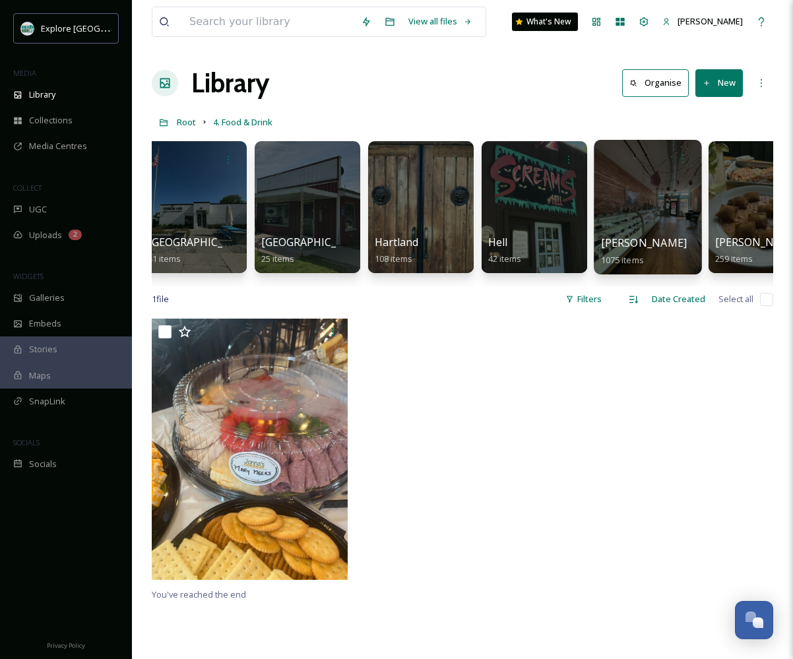
click at [617, 221] on div at bounding box center [648, 207] width 108 height 135
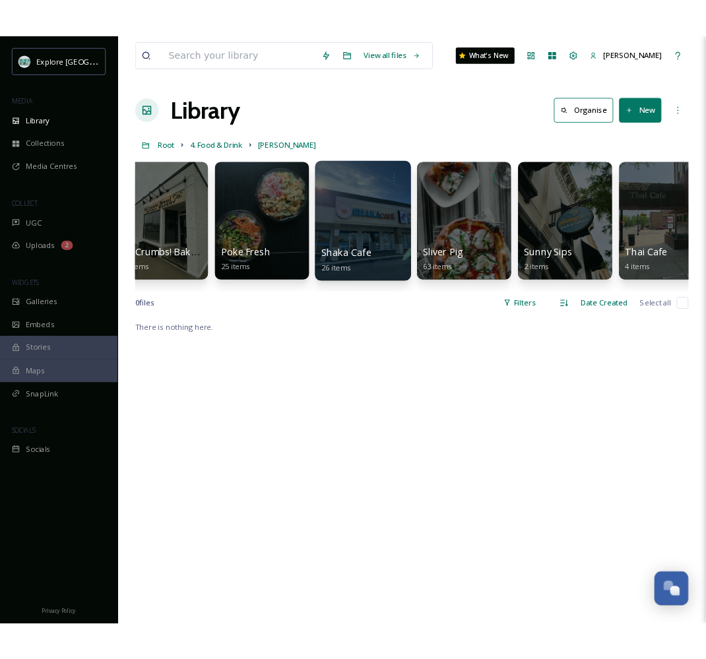
scroll to position [0, 3210]
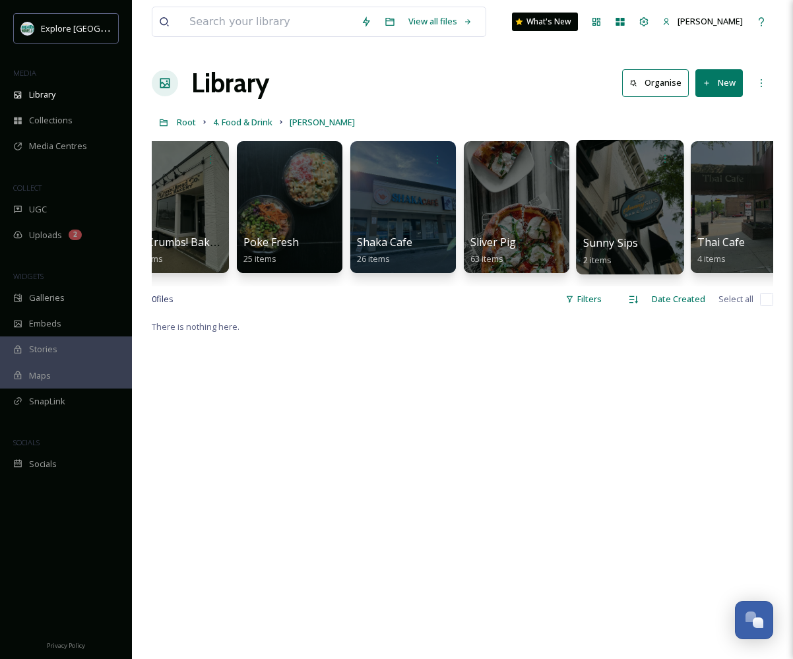
click at [639, 214] on div at bounding box center [630, 207] width 108 height 135
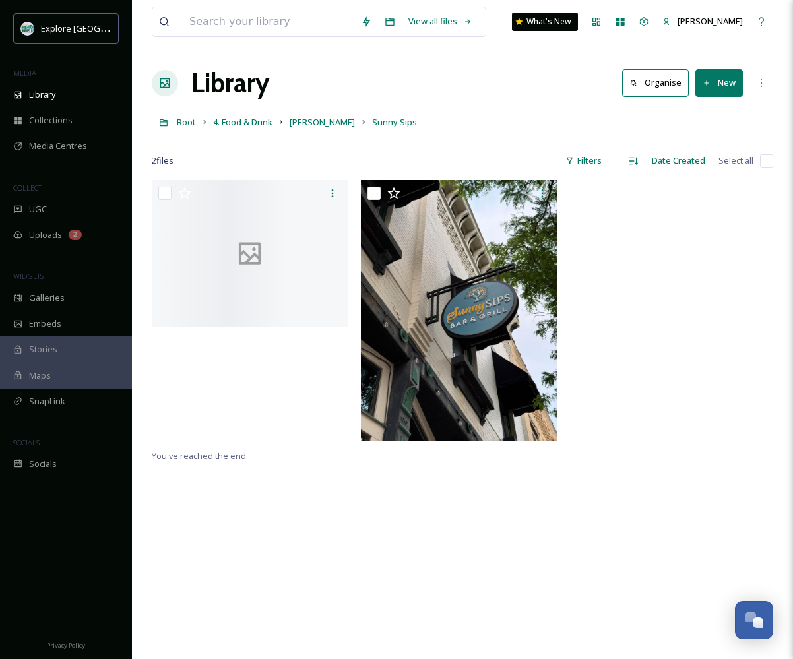
click at [722, 87] on button "New" at bounding box center [719, 82] width 48 height 27
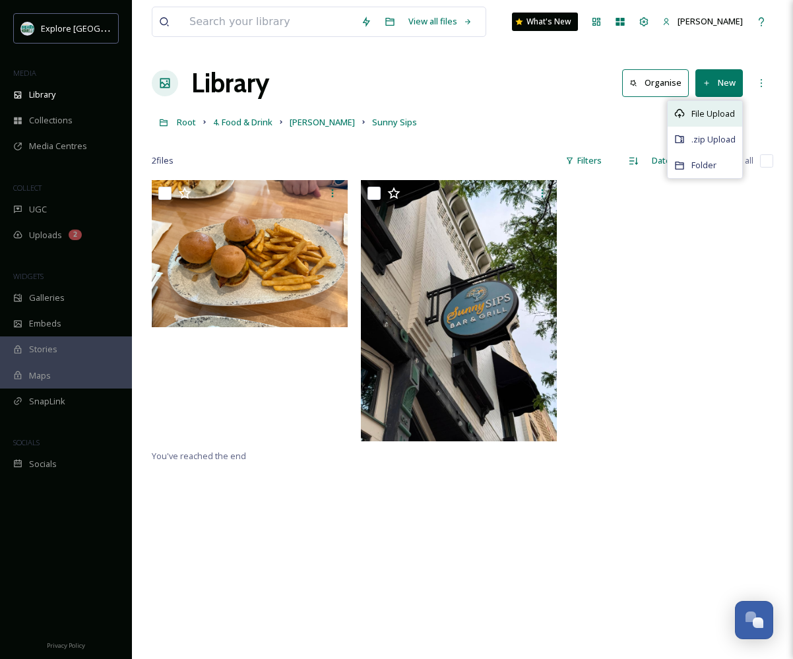
click at [717, 111] on span "File Upload" at bounding box center [713, 114] width 44 height 13
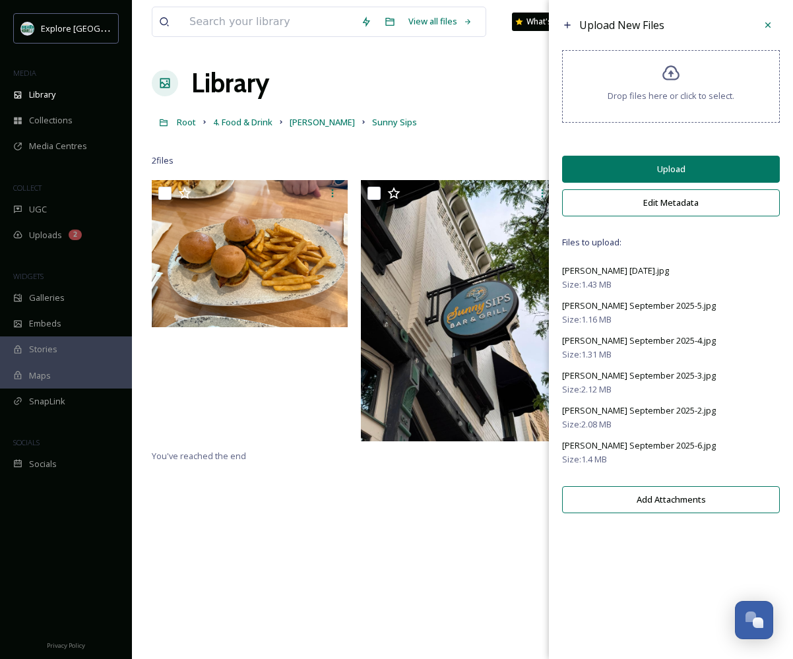
click at [683, 175] on button "Upload" at bounding box center [671, 169] width 218 height 27
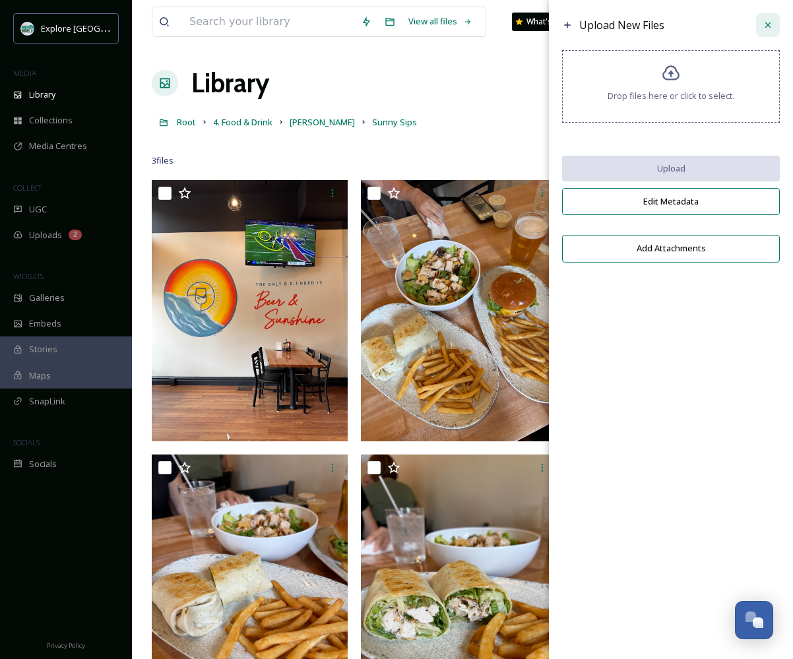
click at [767, 21] on icon at bounding box center [768, 25] width 11 height 11
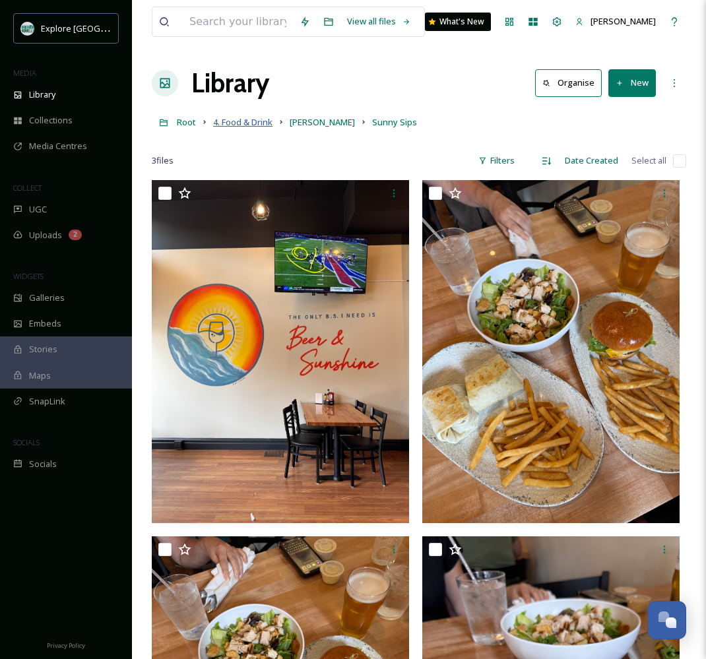
click at [231, 127] on span "4. Food & Drink" at bounding box center [242, 122] width 59 height 12
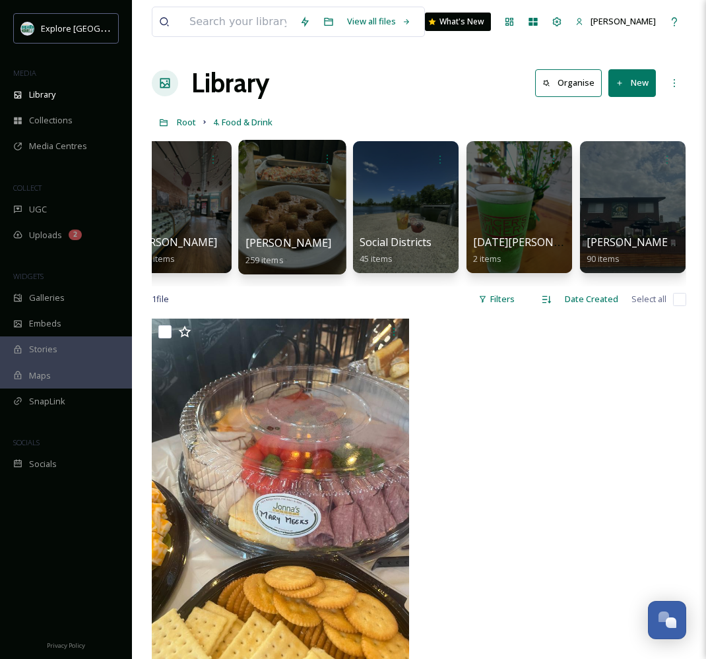
scroll to position [0, 823]
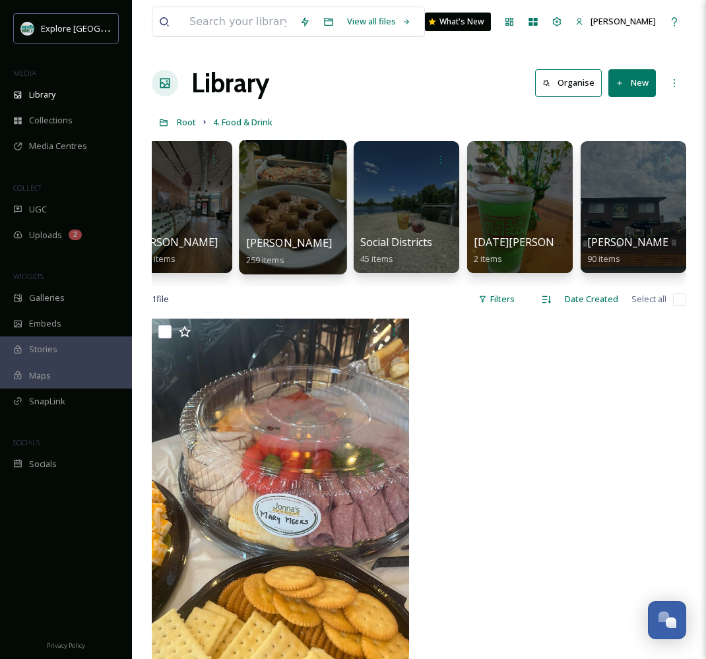
click at [257, 243] on span "[PERSON_NAME]" at bounding box center [289, 243] width 86 height 15
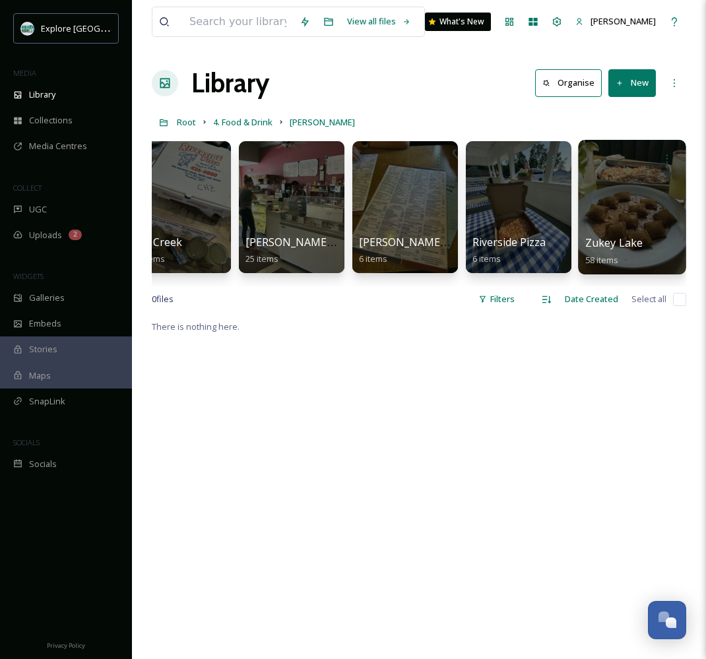
scroll to position [0, 596]
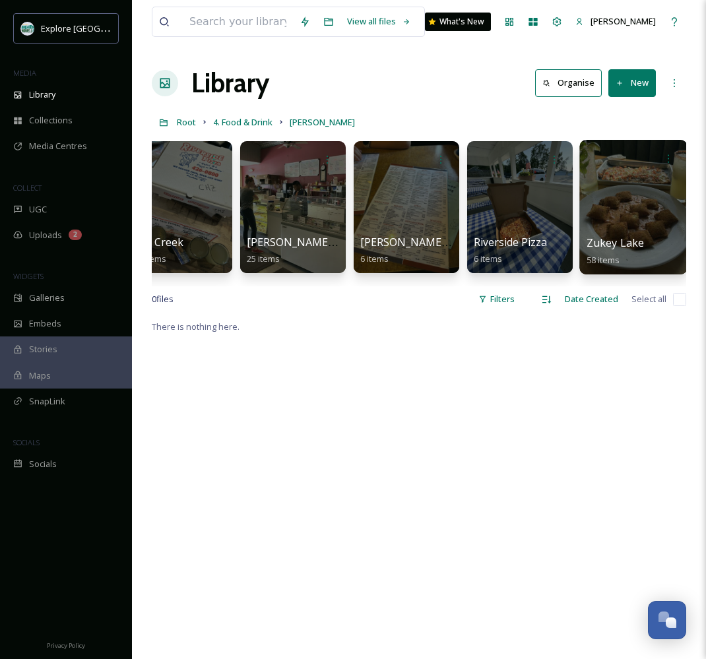
click at [628, 208] on div at bounding box center [633, 207] width 108 height 135
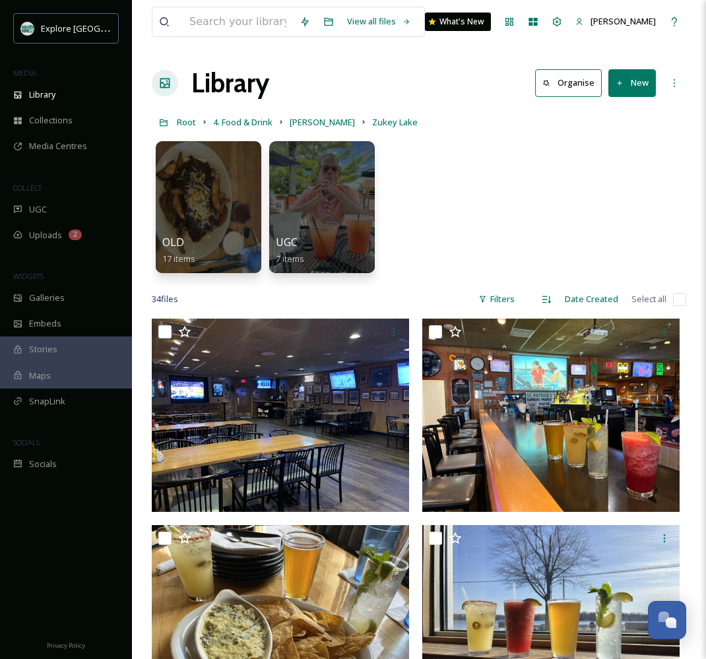
click at [631, 92] on button "New" at bounding box center [632, 82] width 48 height 27
click at [621, 119] on span "File Upload" at bounding box center [626, 114] width 44 height 13
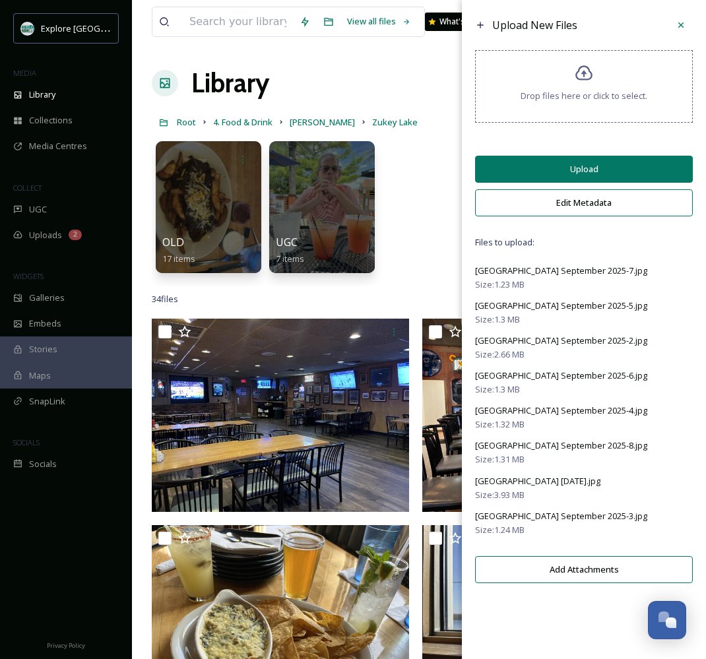
click at [572, 182] on button "Upload" at bounding box center [584, 169] width 218 height 27
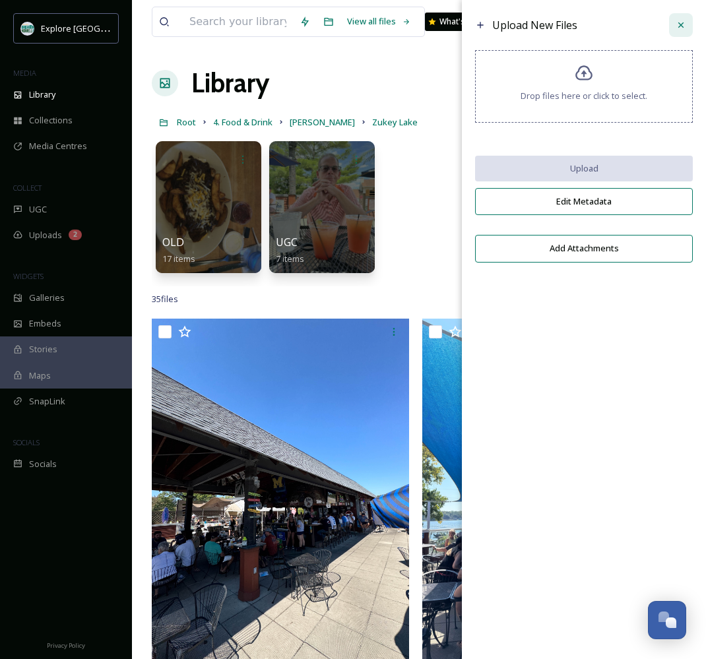
click at [683, 26] on icon at bounding box center [681, 25] width 11 height 11
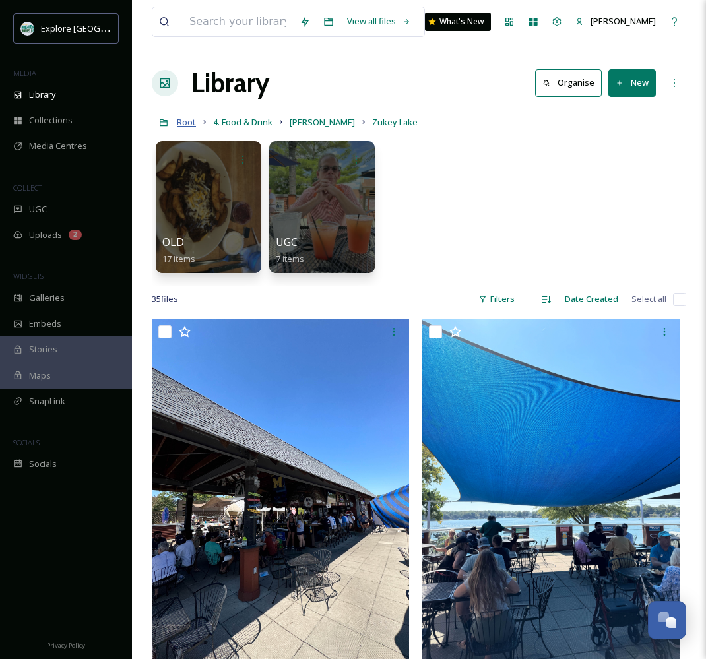
click at [183, 123] on span "Root" at bounding box center [186, 122] width 19 height 12
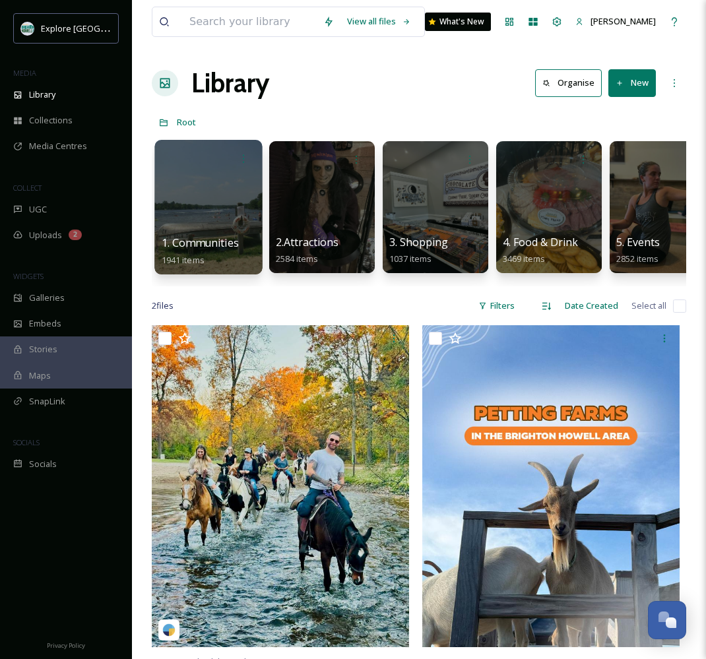
click at [190, 211] on div at bounding box center [208, 207] width 108 height 135
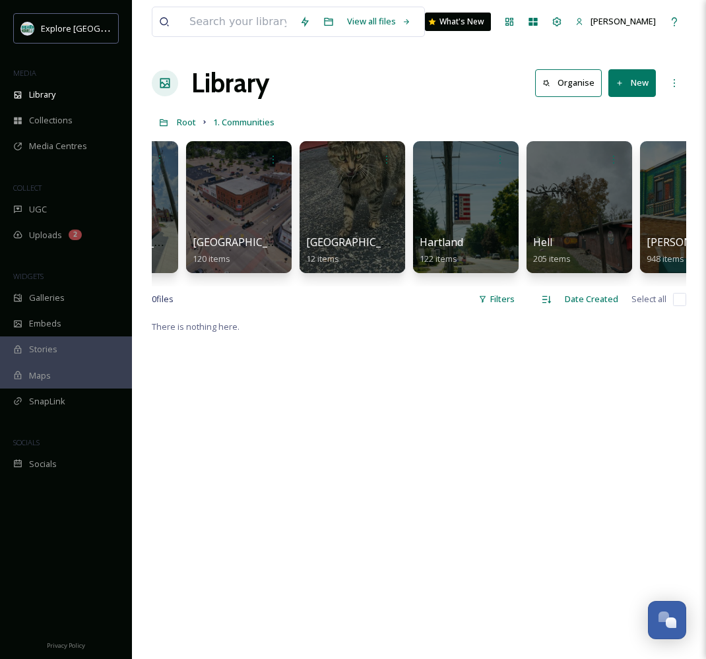
scroll to position [0, 119]
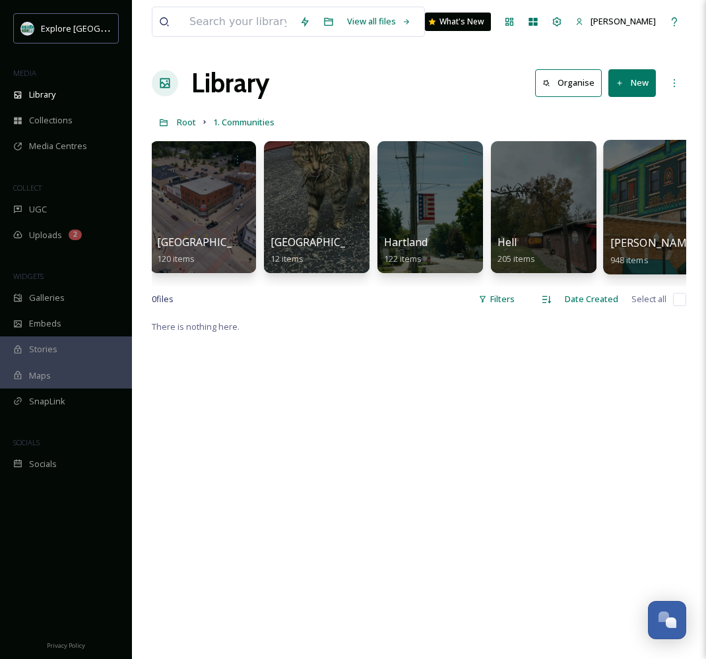
click at [630, 218] on div at bounding box center [657, 207] width 108 height 135
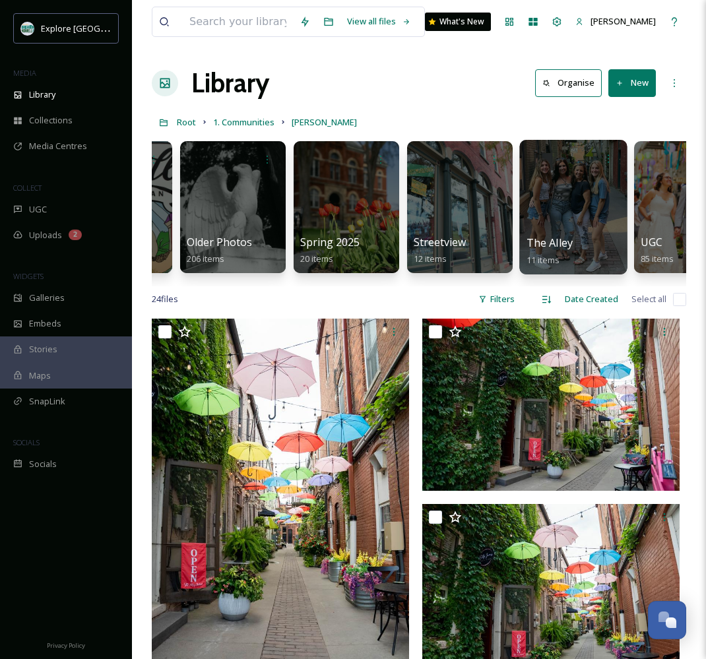
scroll to position [0, 1012]
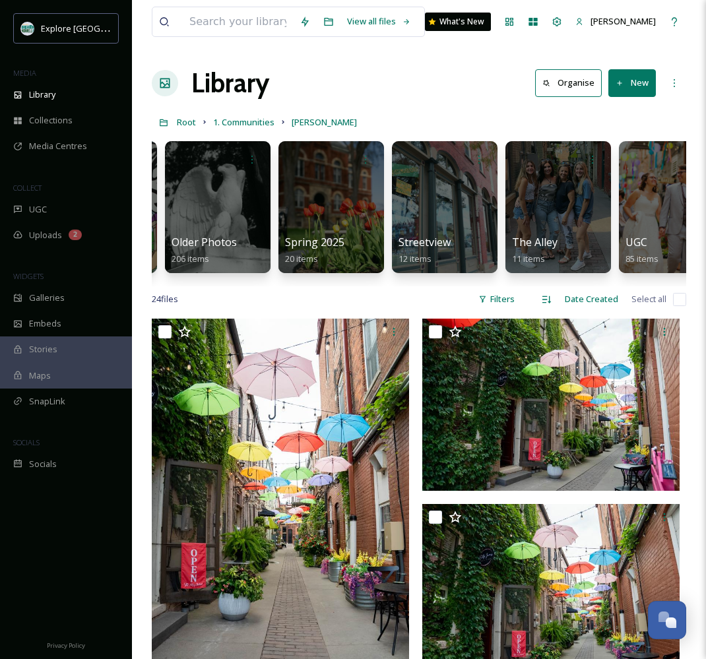
click at [626, 80] on button "New" at bounding box center [632, 82] width 48 height 27
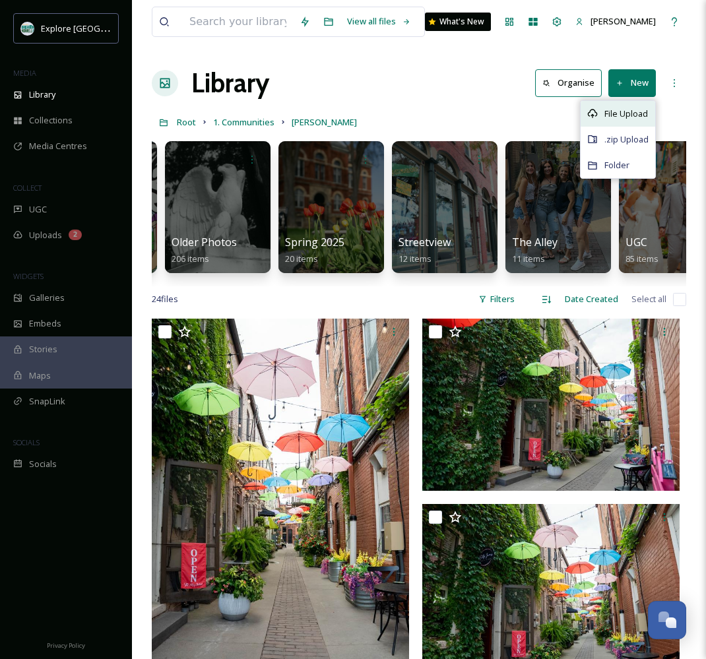
click at [614, 117] on span "File Upload" at bounding box center [626, 114] width 44 height 13
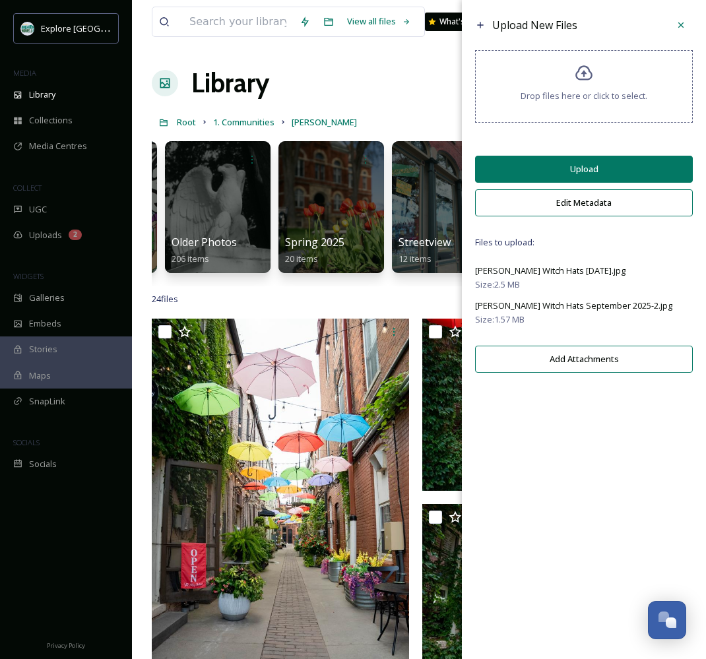
click at [590, 183] on button "Upload" at bounding box center [584, 169] width 218 height 27
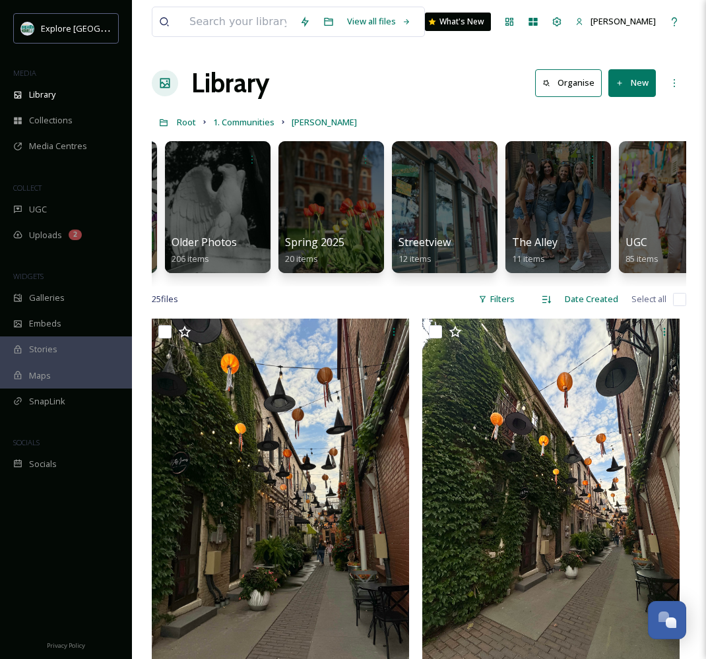
click at [398, 101] on div "Library Organise New" at bounding box center [419, 83] width 534 height 40
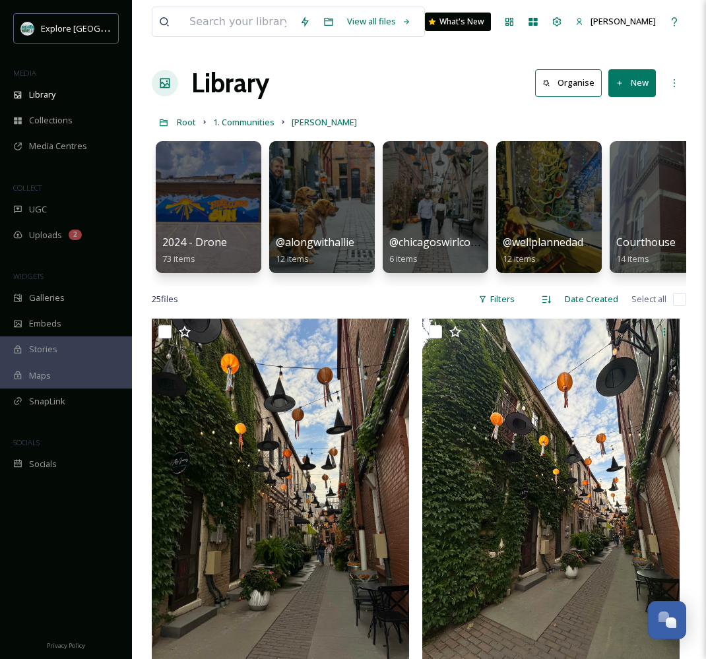
scroll to position [0, 7]
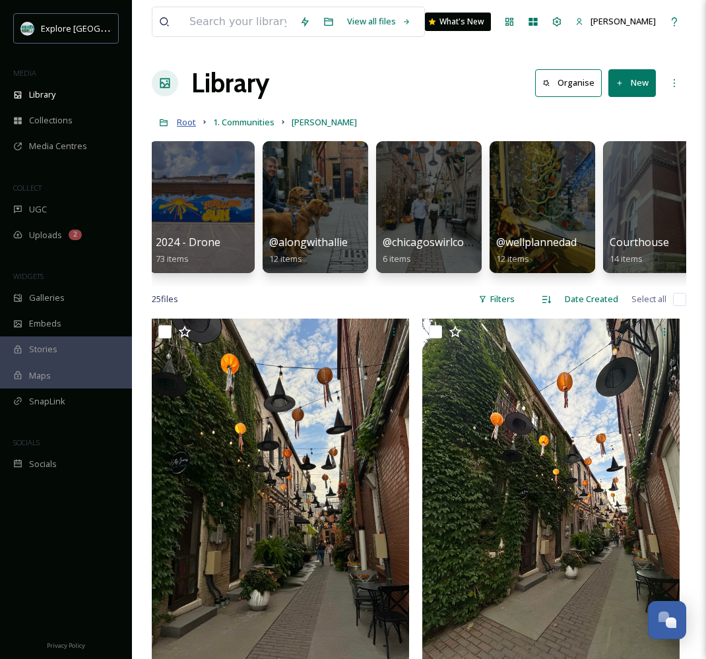
click at [191, 123] on span "Root" at bounding box center [186, 122] width 19 height 12
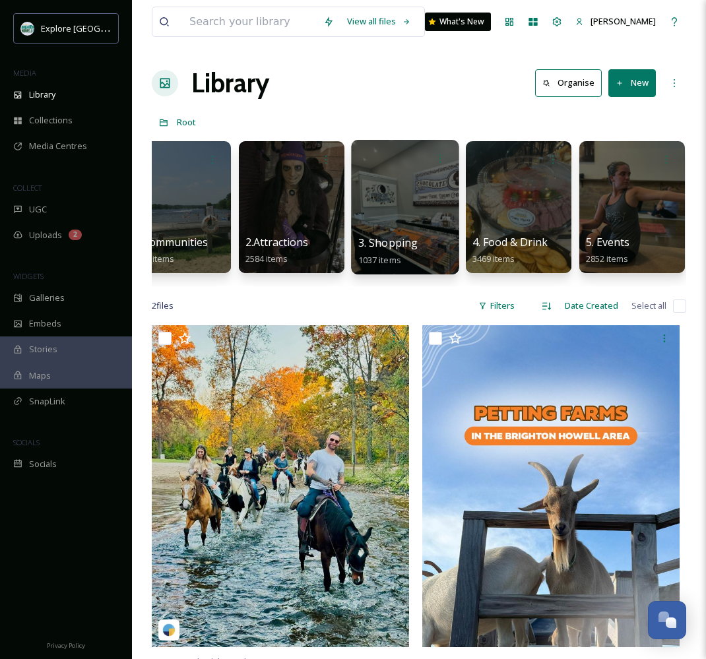
scroll to position [0, 33]
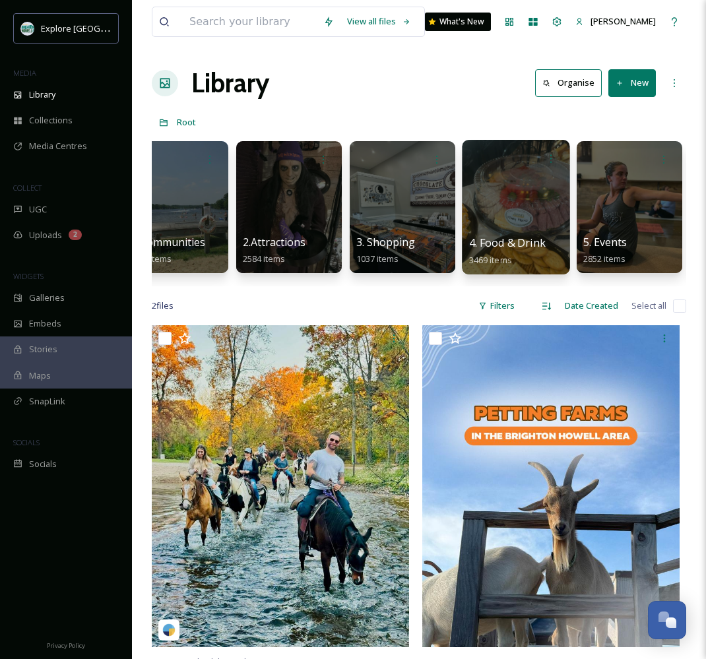
click at [524, 224] on div at bounding box center [516, 207] width 108 height 135
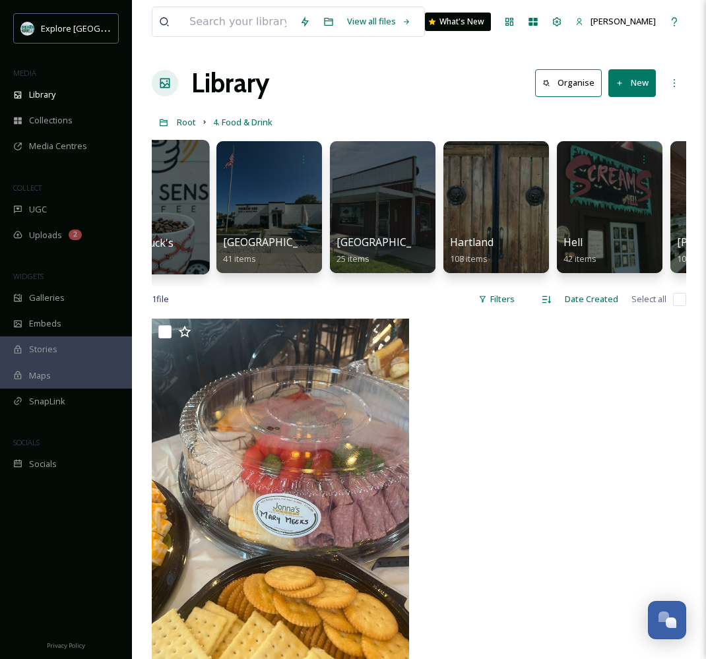
scroll to position [0, 412]
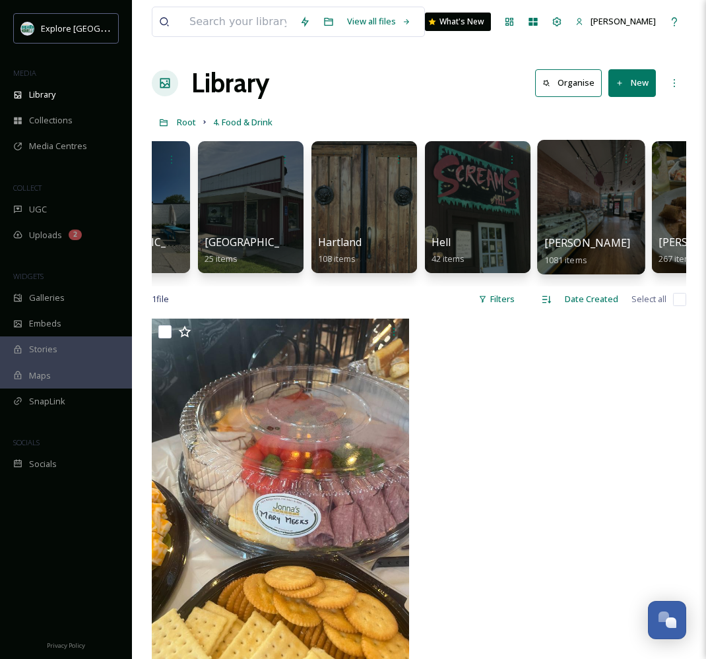
click at [568, 211] on div at bounding box center [591, 207] width 108 height 135
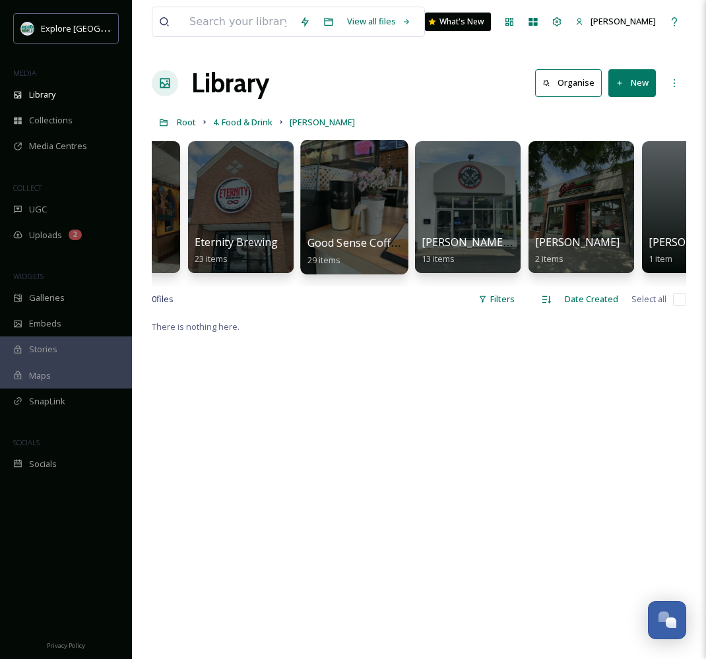
scroll to position [0, 1900]
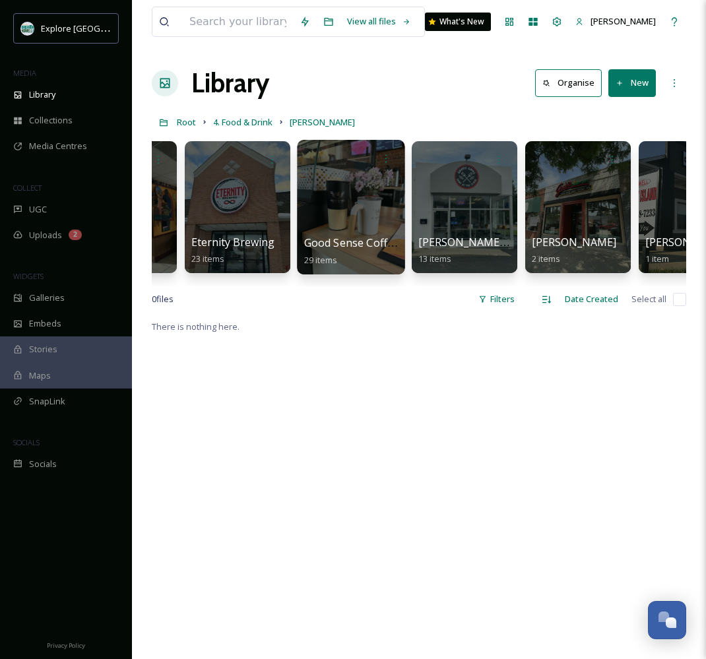
click at [338, 188] on div at bounding box center [351, 207] width 108 height 135
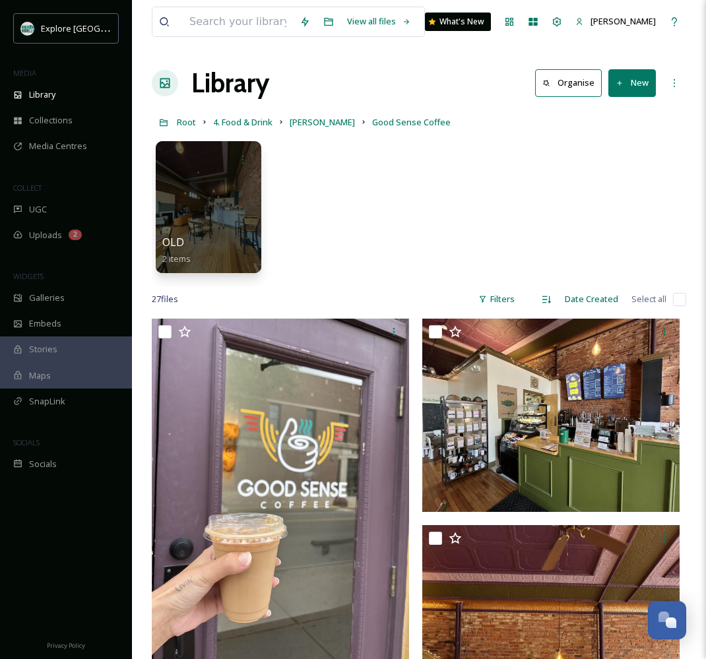
click at [620, 88] on button "New" at bounding box center [632, 82] width 48 height 27
click at [623, 113] on span "File Upload" at bounding box center [626, 114] width 44 height 13
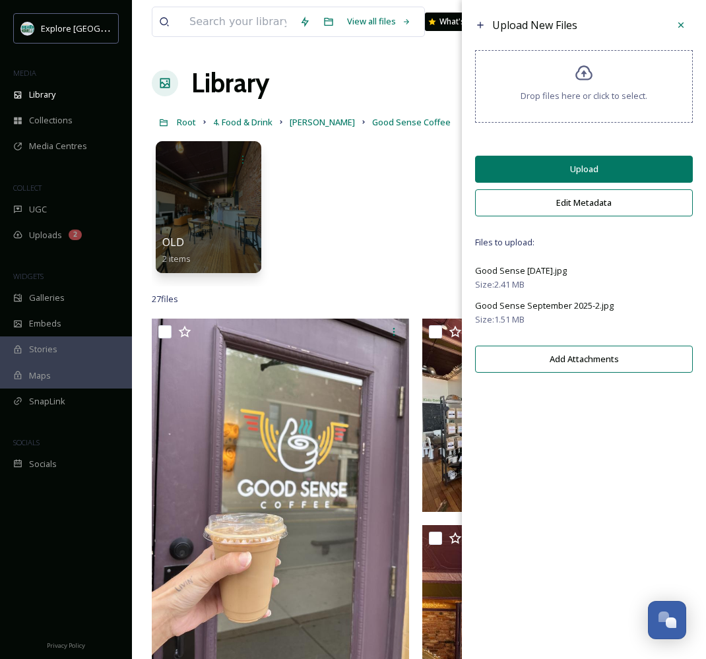
click at [569, 167] on button "Upload" at bounding box center [584, 169] width 218 height 27
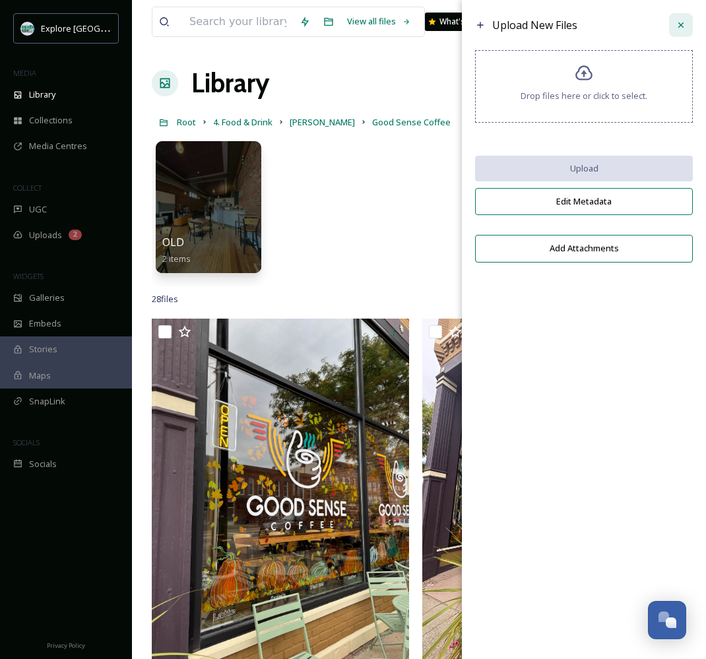
click at [681, 21] on icon at bounding box center [681, 25] width 11 height 11
